Goal: Task Accomplishment & Management: Manage account settings

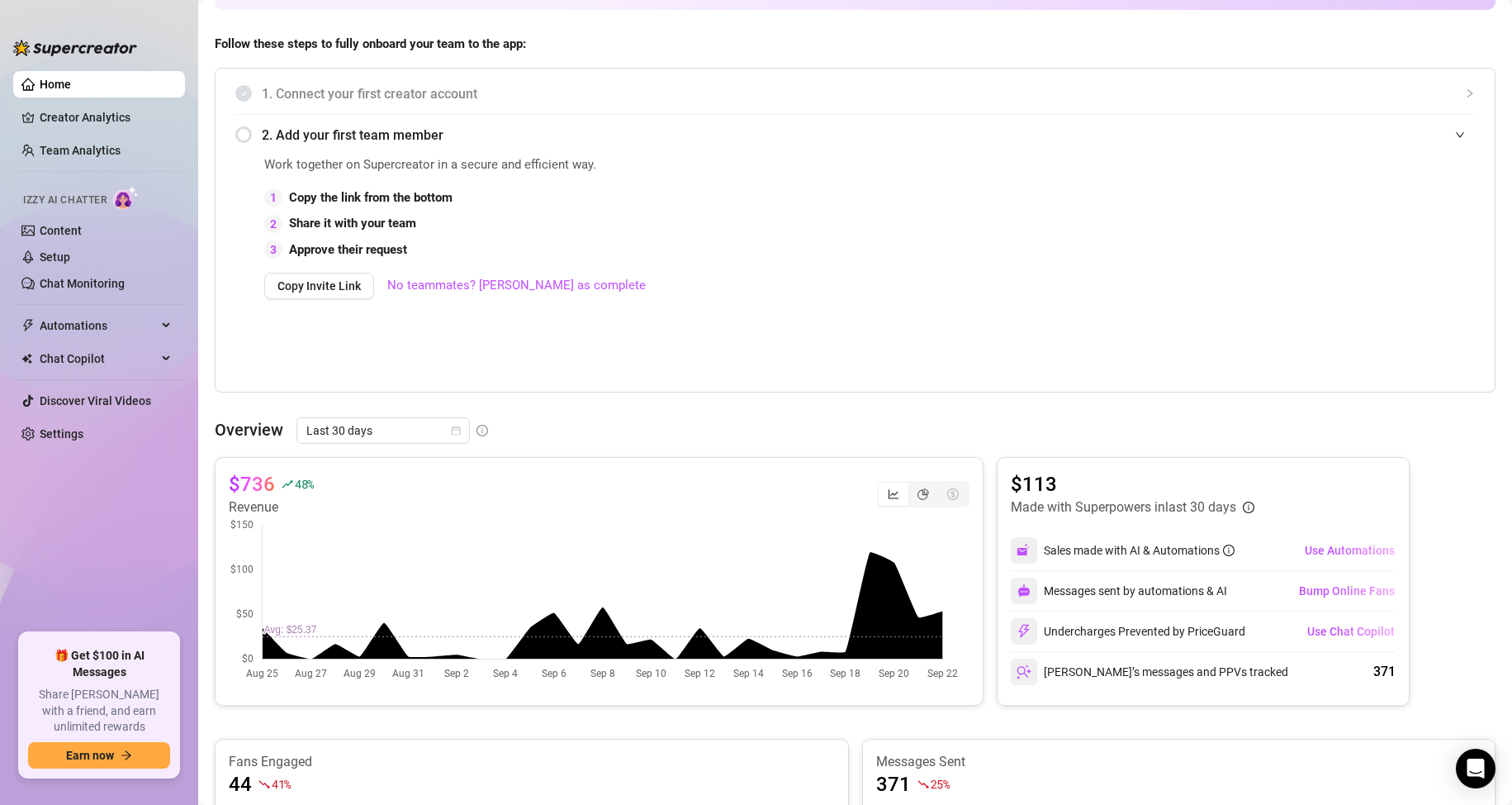
scroll to position [248, 0]
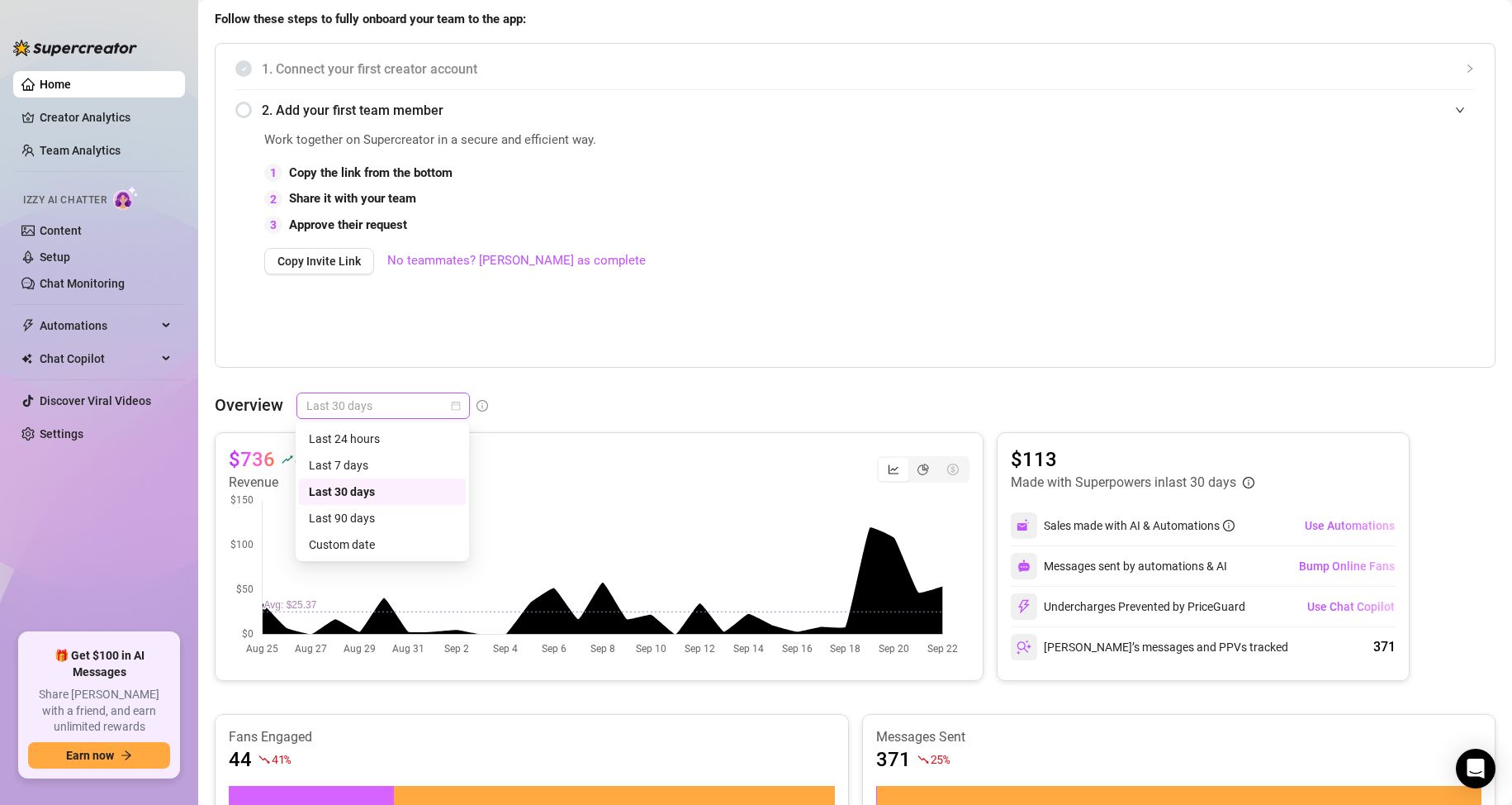
click at [362, 410] on span "Last 30 days" at bounding box center [384, 406] width 153 height 25
click at [361, 520] on div "Last 90 days" at bounding box center [382, 518] width 147 height 18
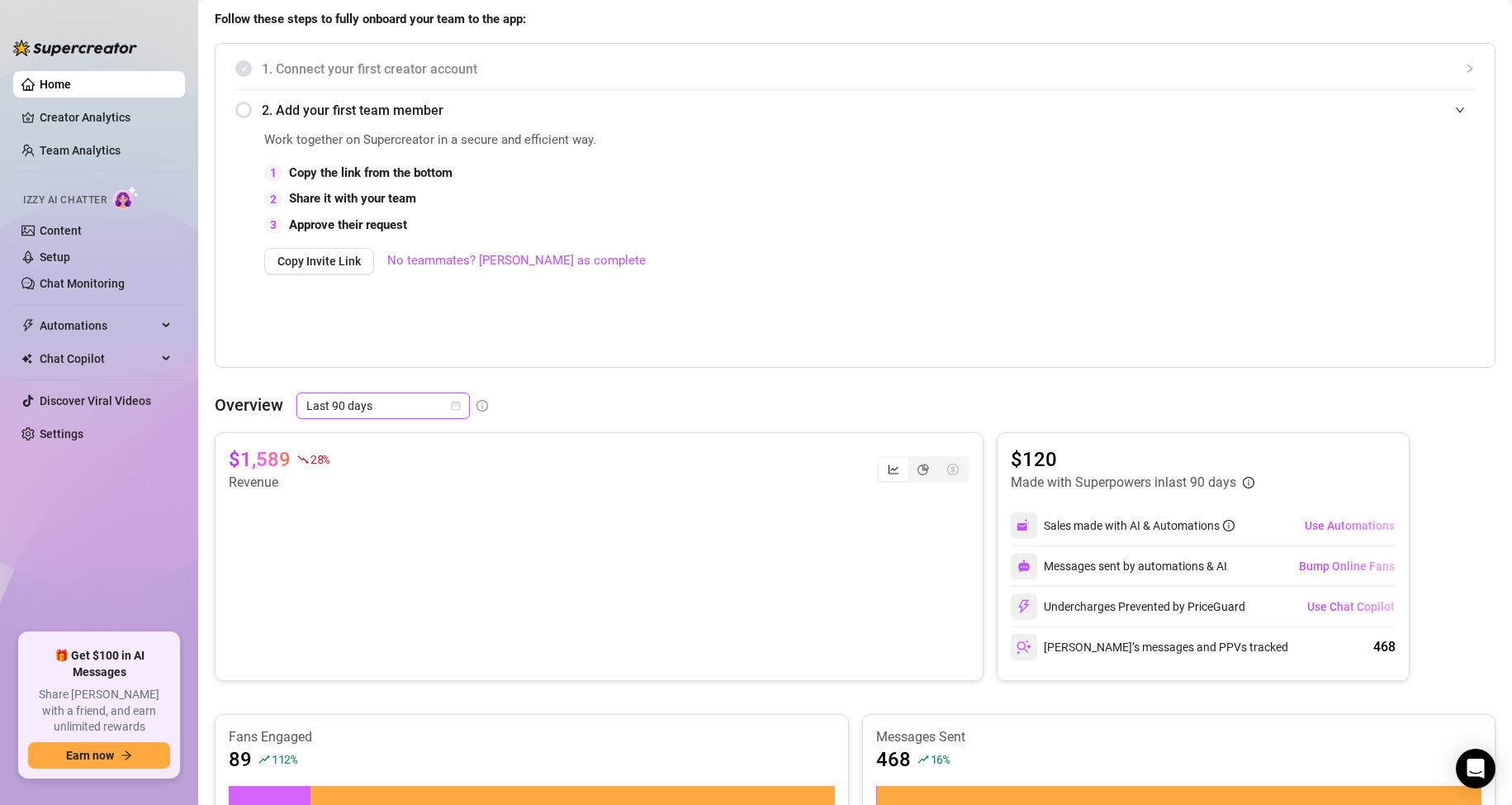
click at [417, 402] on span "Last 90 days" at bounding box center [384, 406] width 153 height 25
click at [588, 338] on div "Work together on Supercreator in a secure and efficient way. 1 Copy the link fr…" at bounding box center [683, 245] width 839 height 231
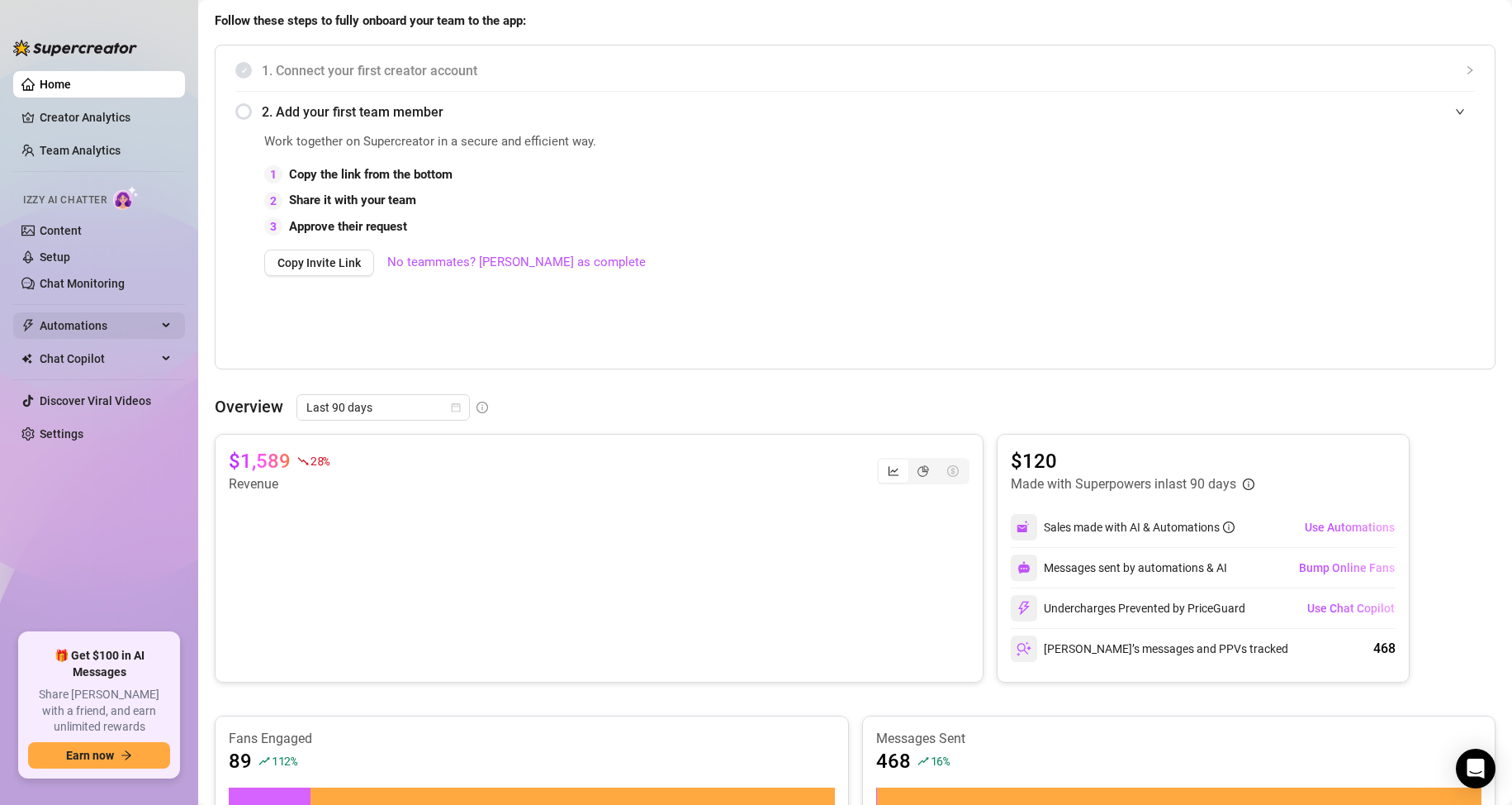
scroll to position [165, 0]
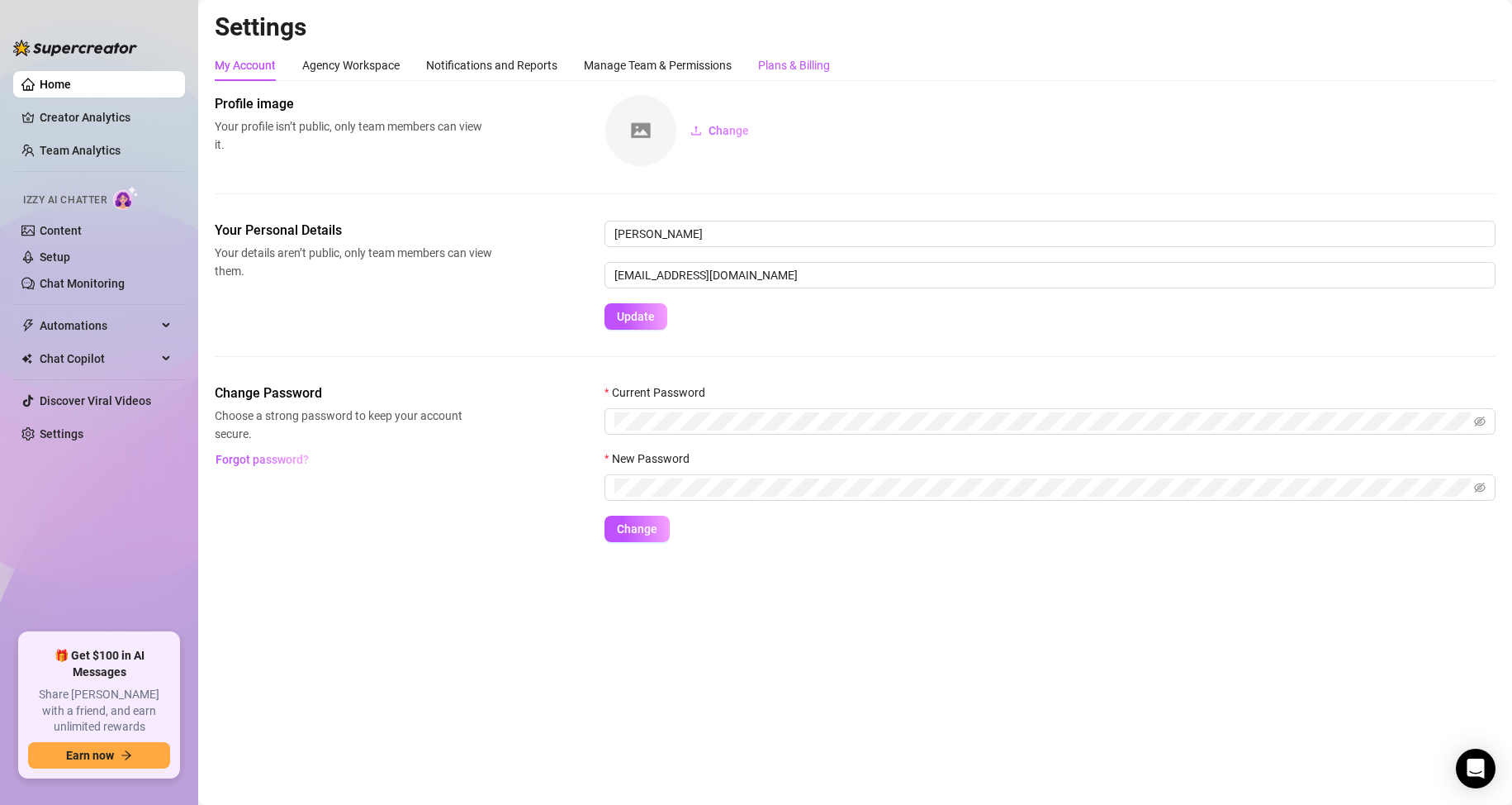
click at [787, 65] on div "Plans & Billing" at bounding box center [794, 65] width 72 height 18
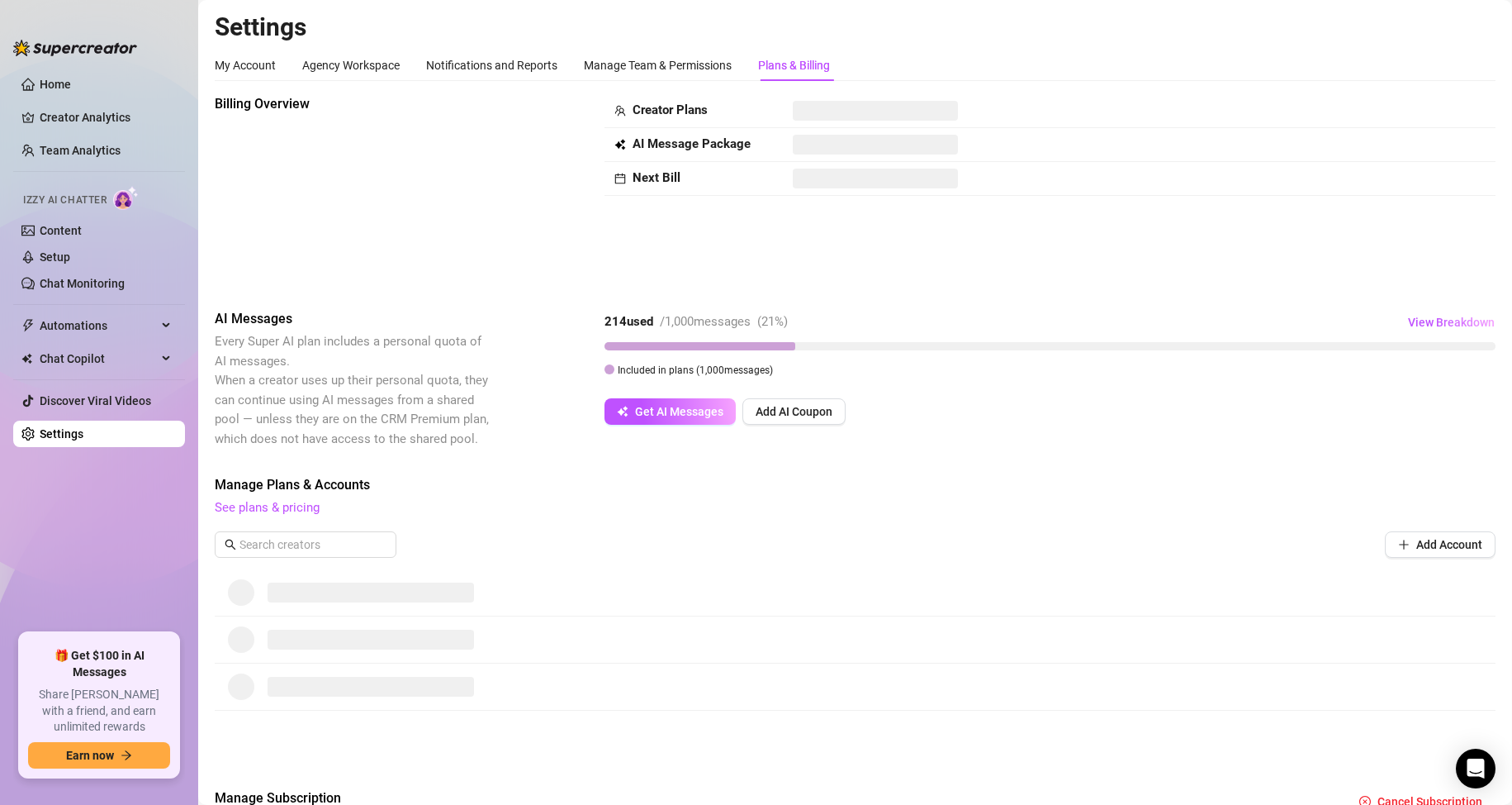
scroll to position [112, 0]
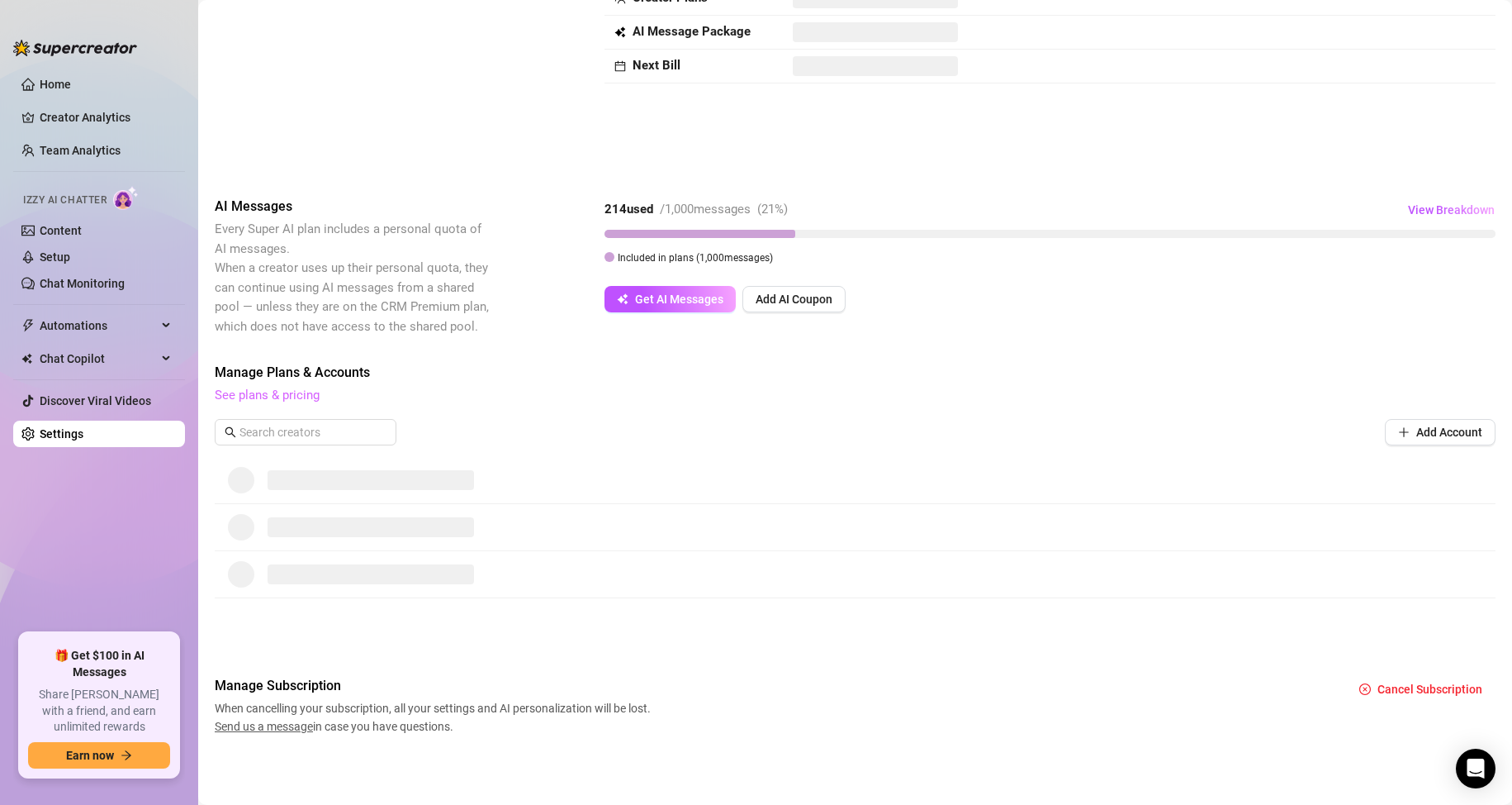
click at [273, 396] on link "See plans & pricing" at bounding box center [268, 394] width 105 height 15
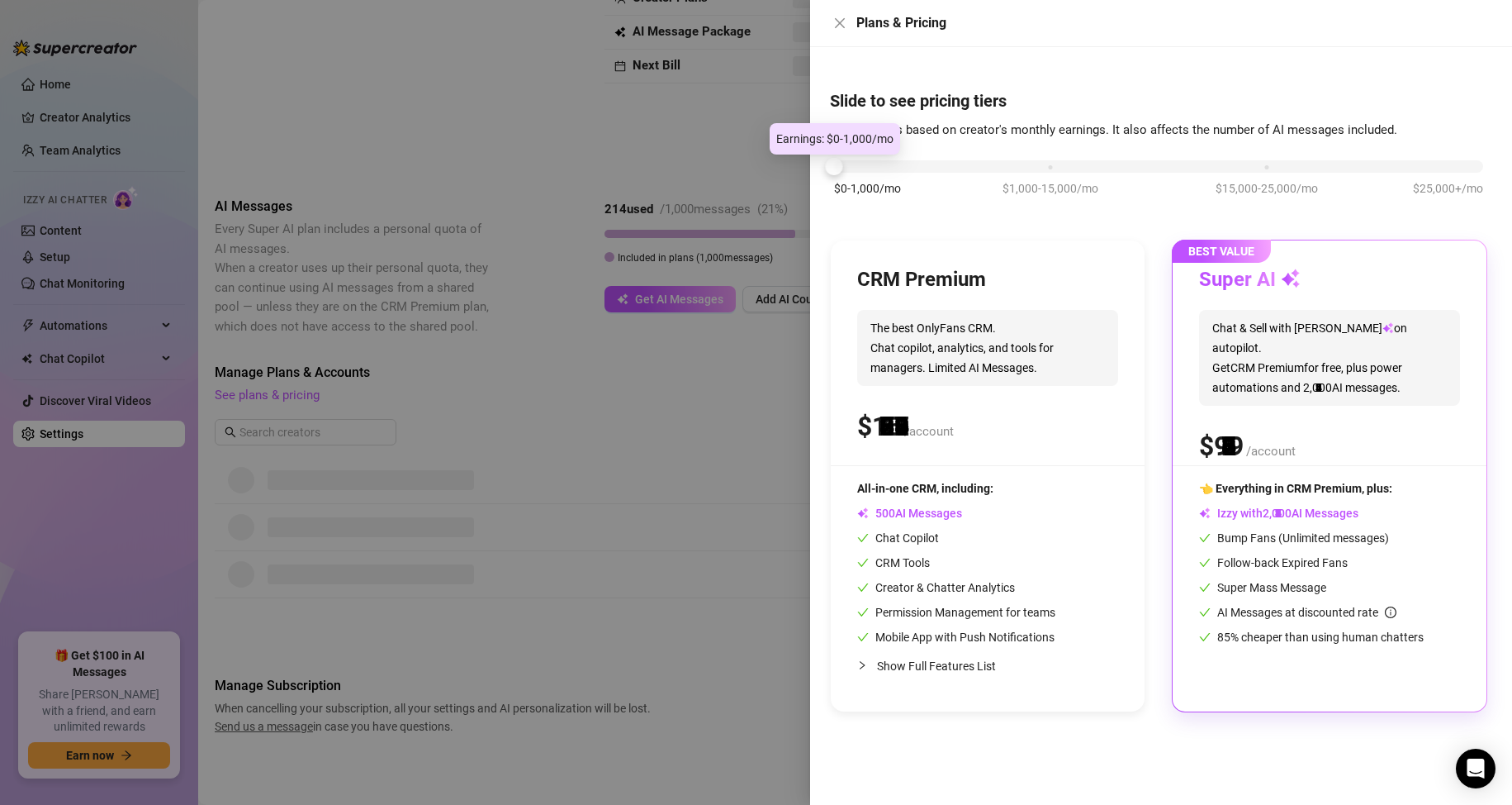
drag, startPoint x: 1042, startPoint y: 159, endPoint x: 789, endPoint y: 173, distance: 253.4
click at [789, 173] on div "Plans & Pricing Slide to see pricing tiers Our pricing is based on creator's mo…" at bounding box center [756, 402] width 1512 height 805
click at [742, 460] on div at bounding box center [756, 402] width 1512 height 805
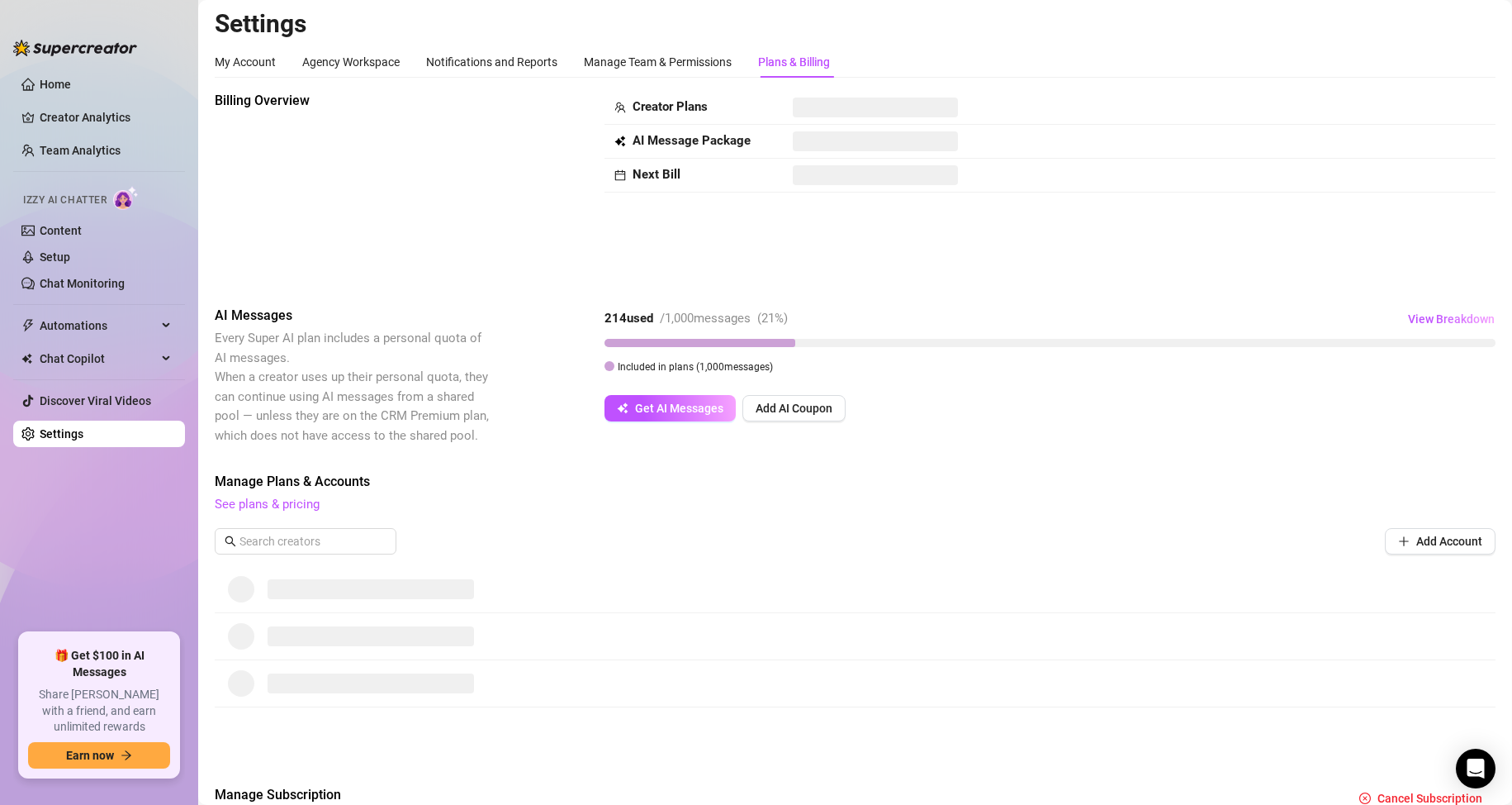
scroll to position [0, 0]
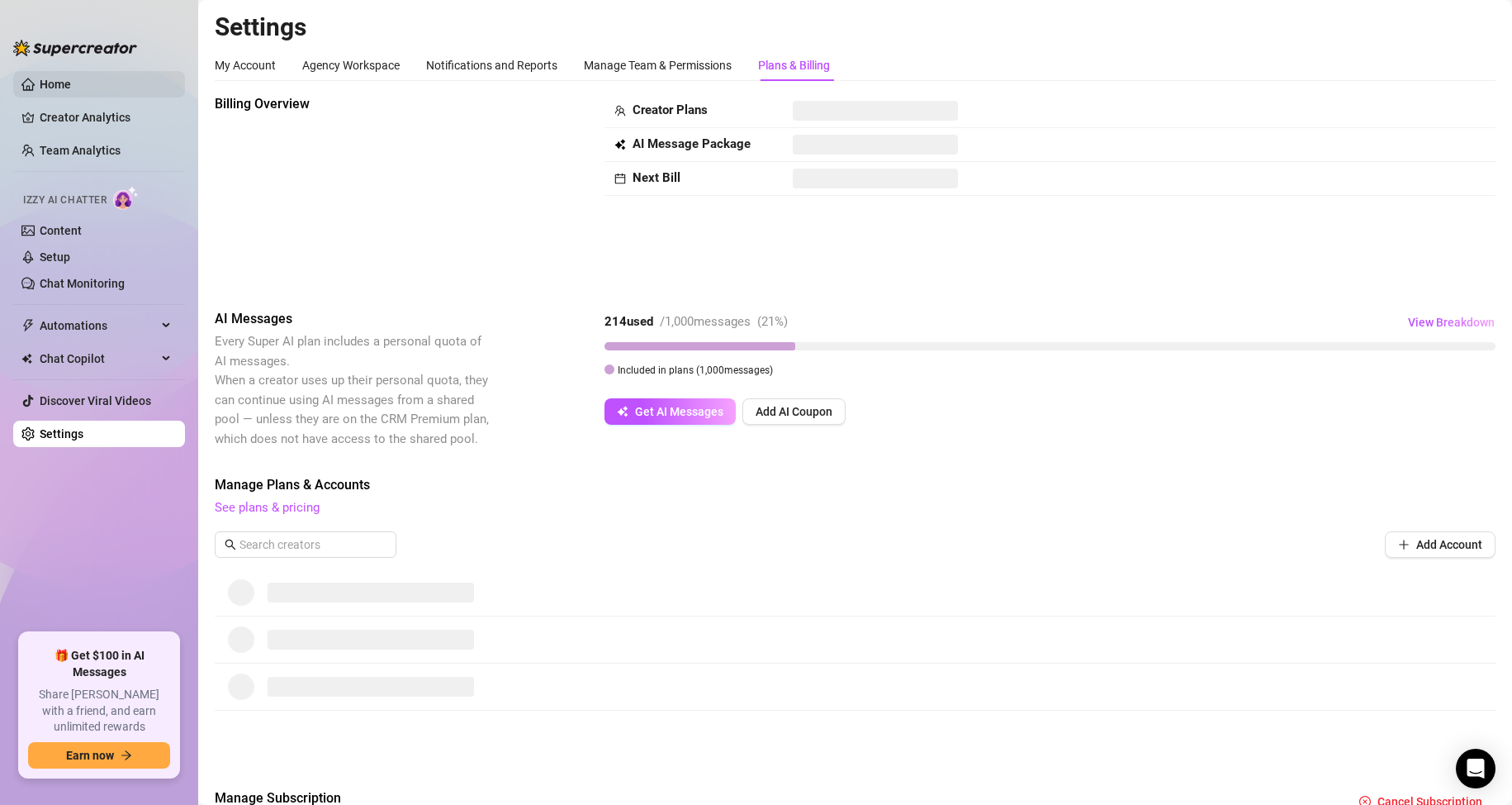
click at [62, 86] on link "Home" at bounding box center [54, 84] width 31 height 13
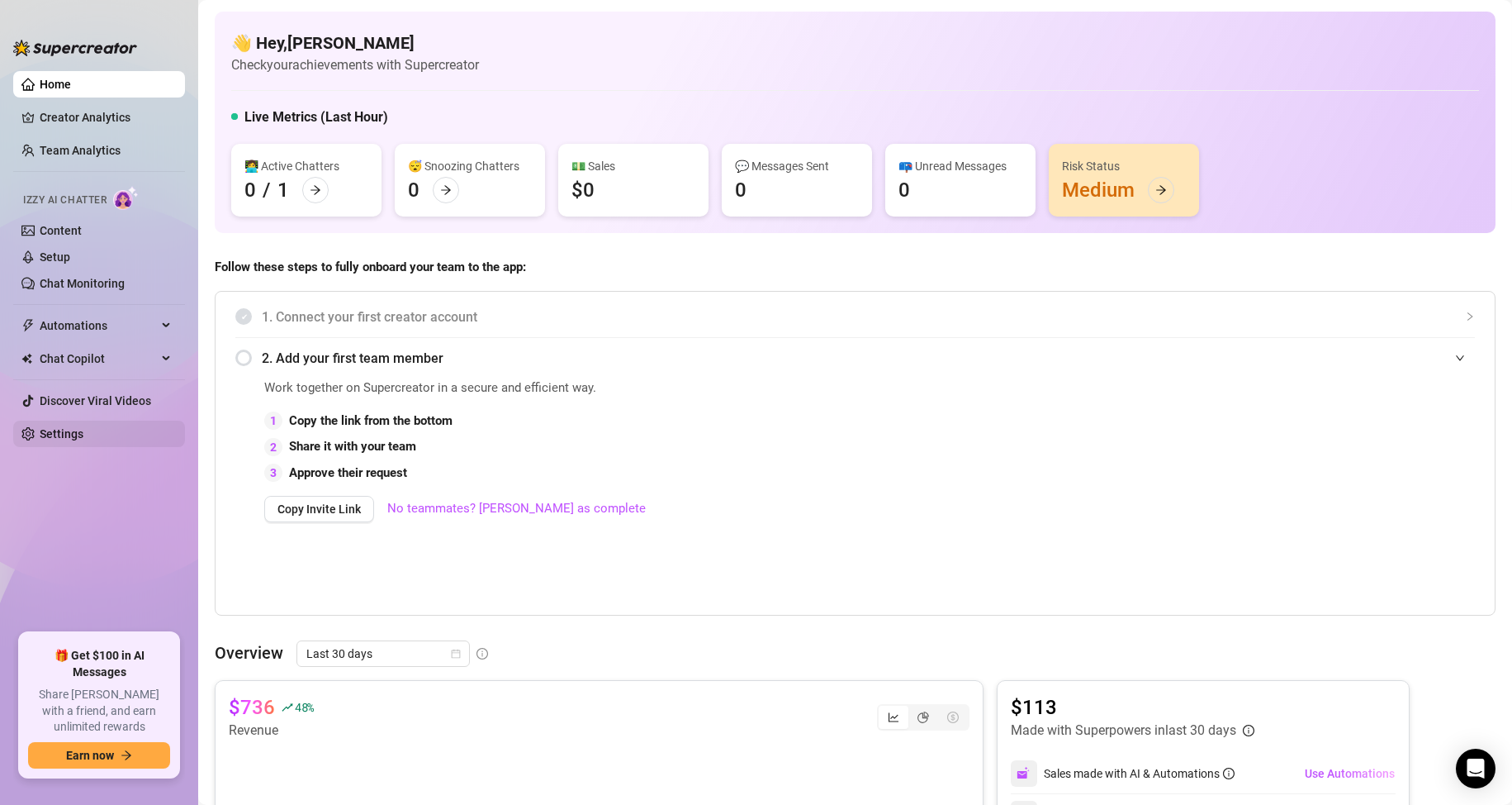
click at [47, 432] on link "Settings" at bounding box center [61, 434] width 44 height 13
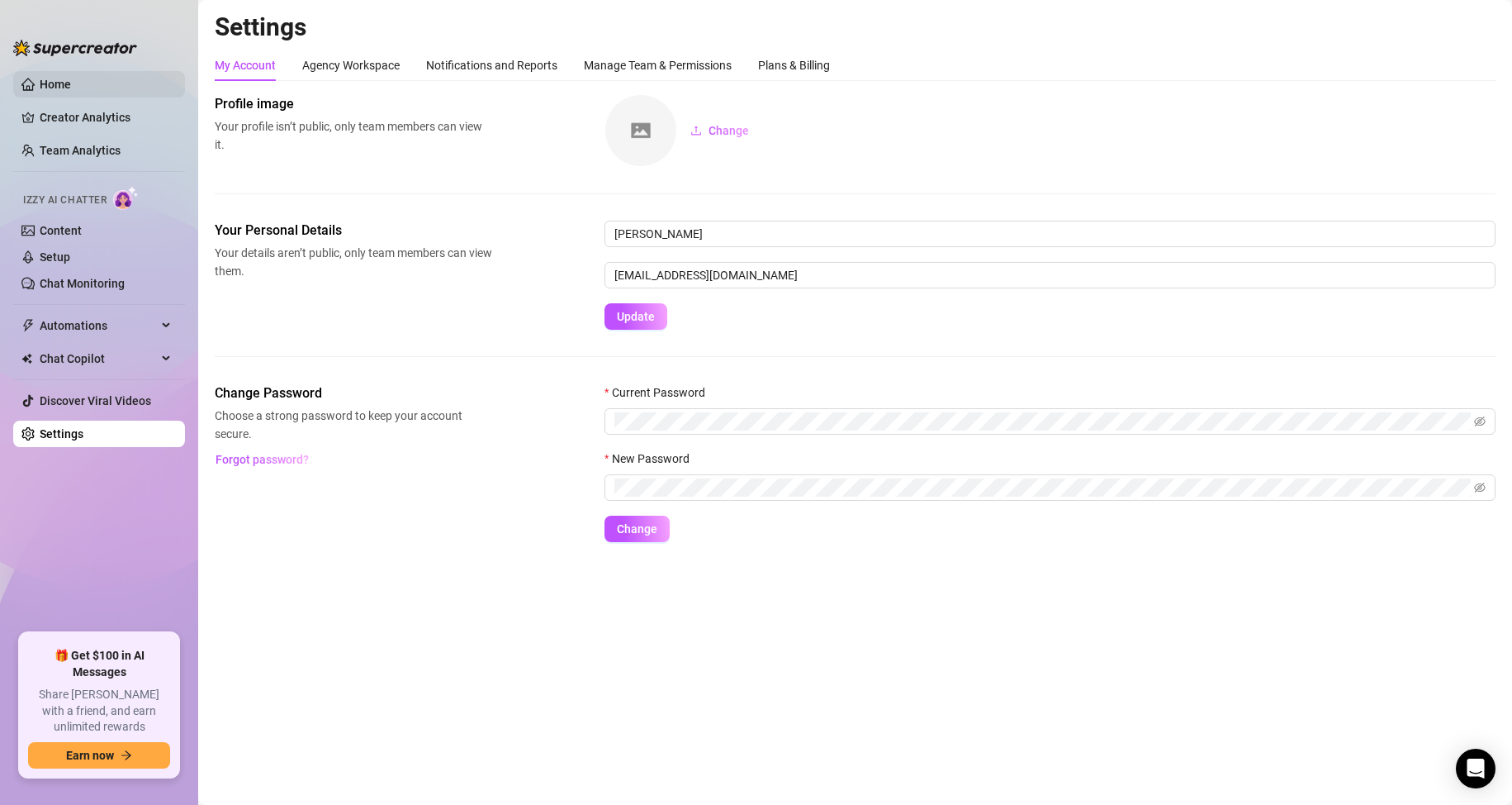
click at [71, 80] on link "Home" at bounding box center [54, 84] width 31 height 13
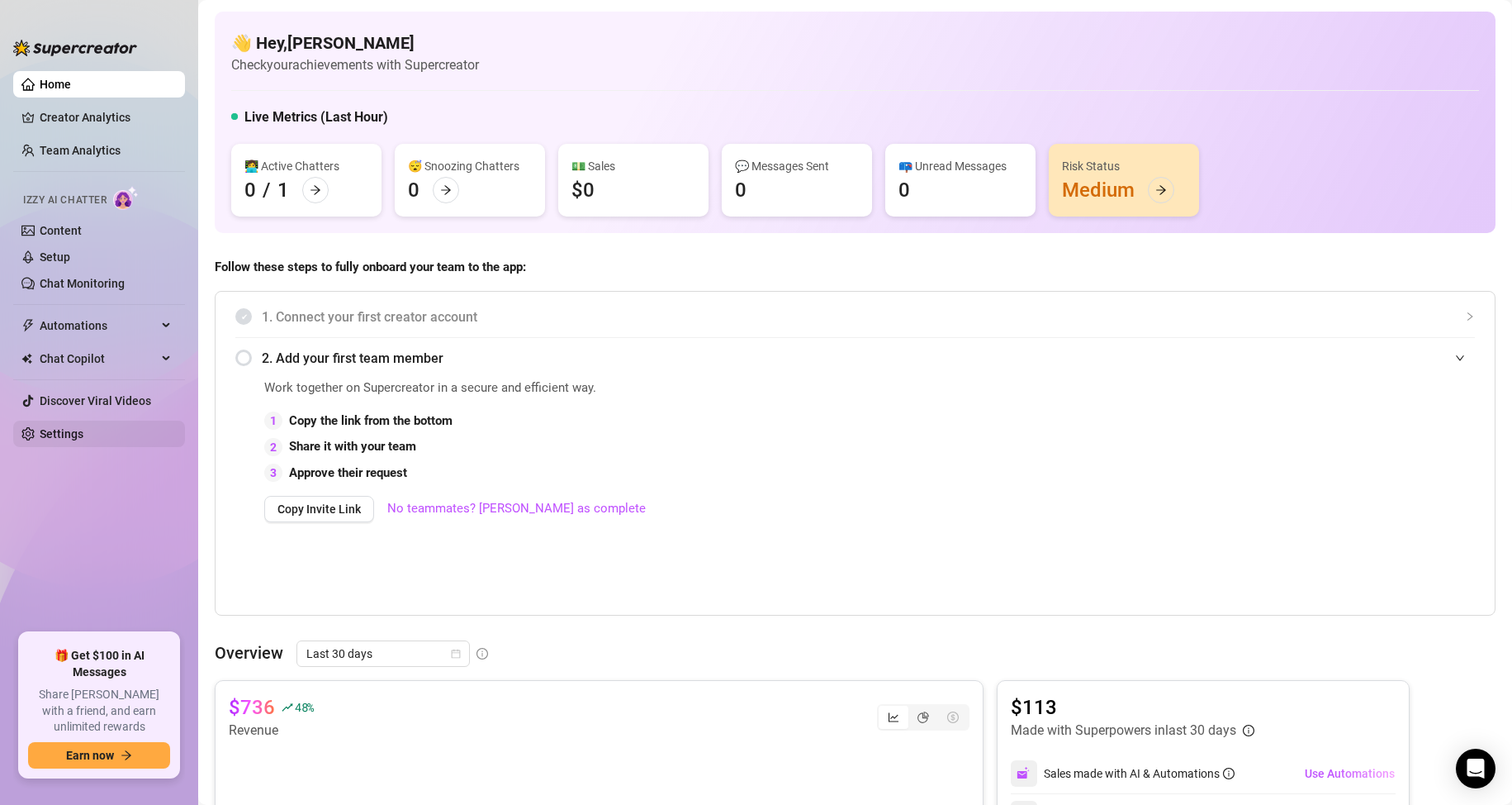
click at [84, 429] on link "Settings" at bounding box center [61, 434] width 44 height 13
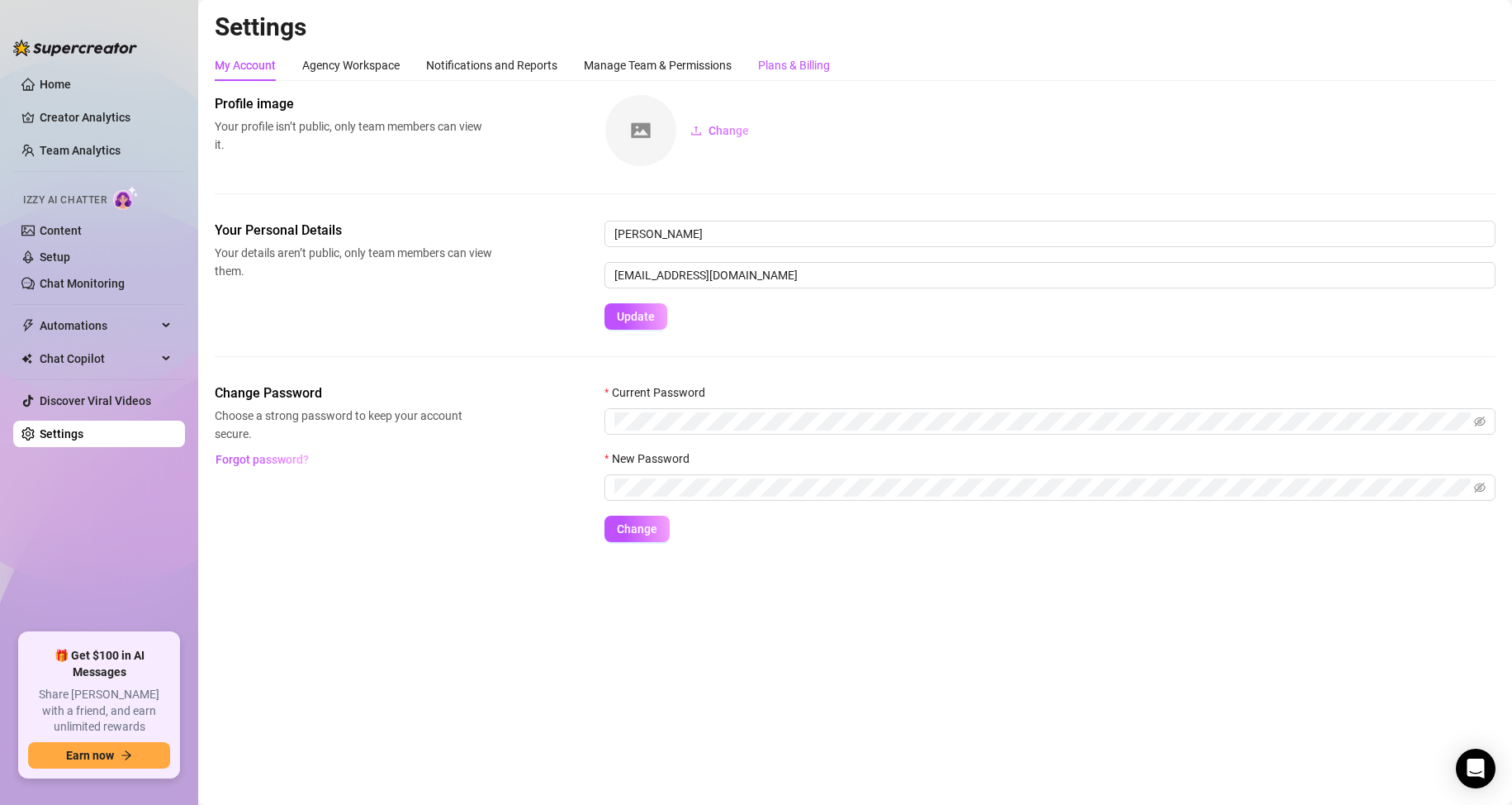
click at [791, 72] on div "Plans & Billing" at bounding box center [794, 65] width 72 height 18
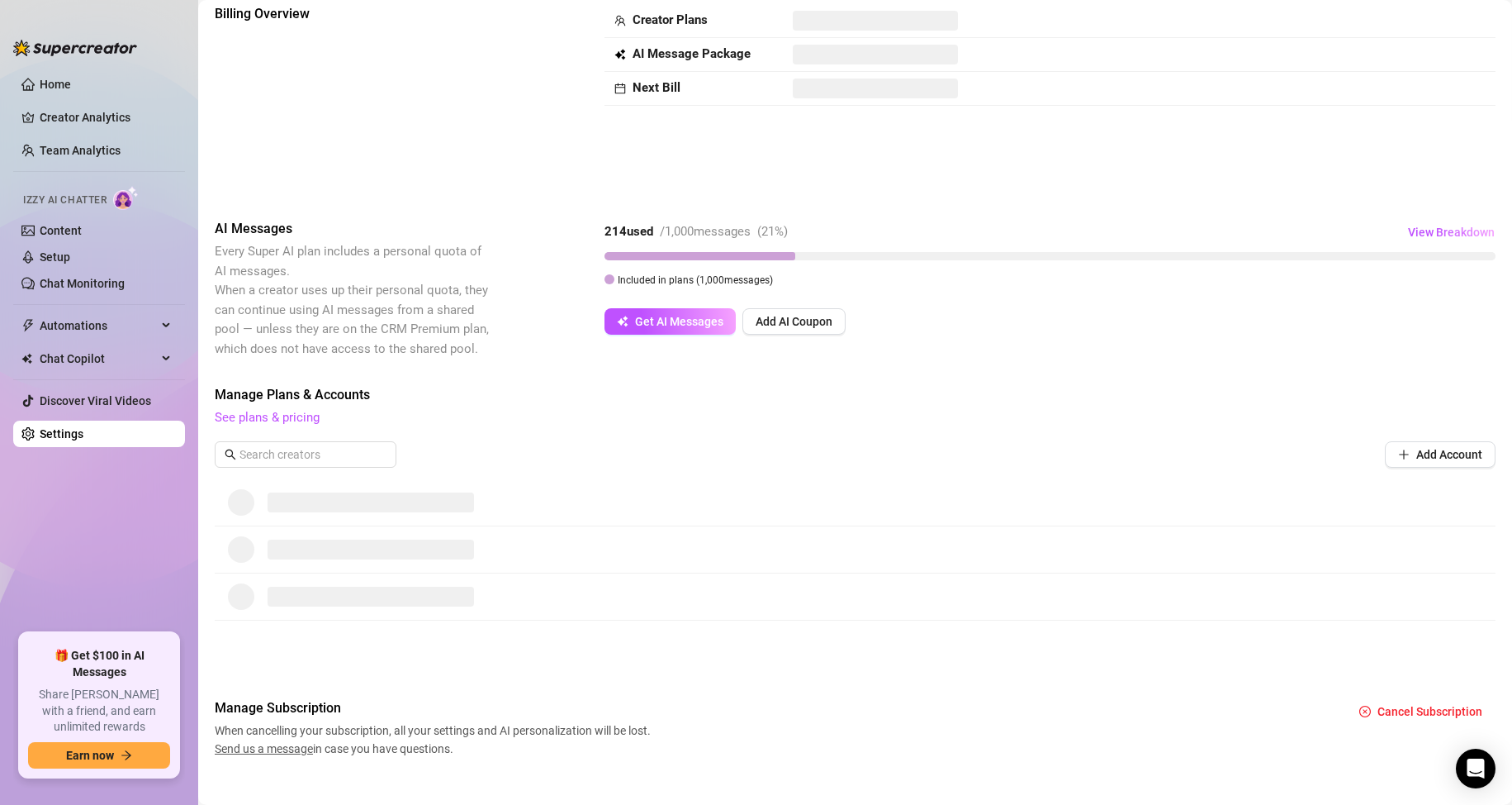
scroll to position [112, 0]
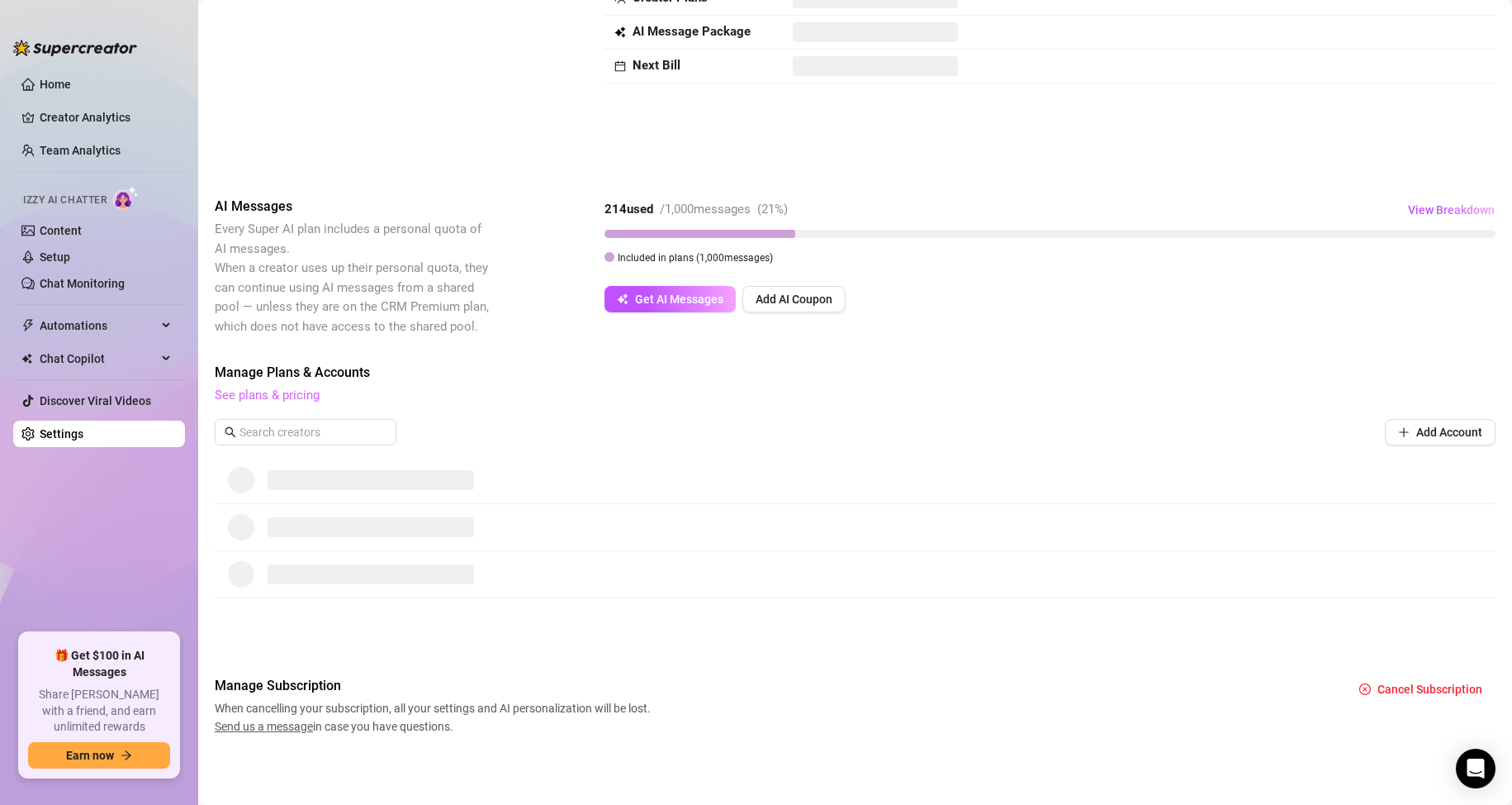
click at [271, 394] on link "See plans & pricing" at bounding box center [268, 394] width 105 height 15
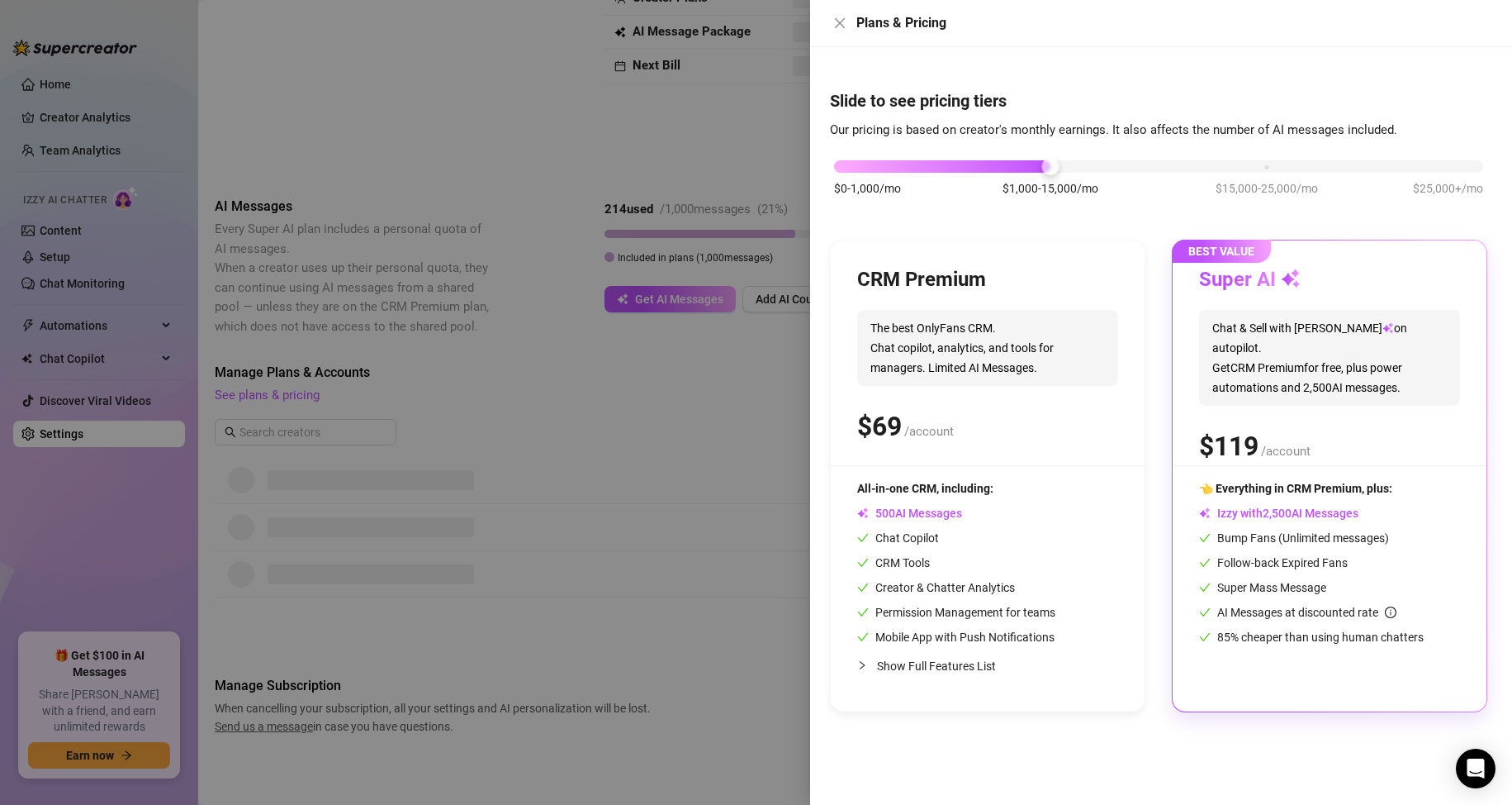
click at [476, 376] on div at bounding box center [756, 402] width 1512 height 805
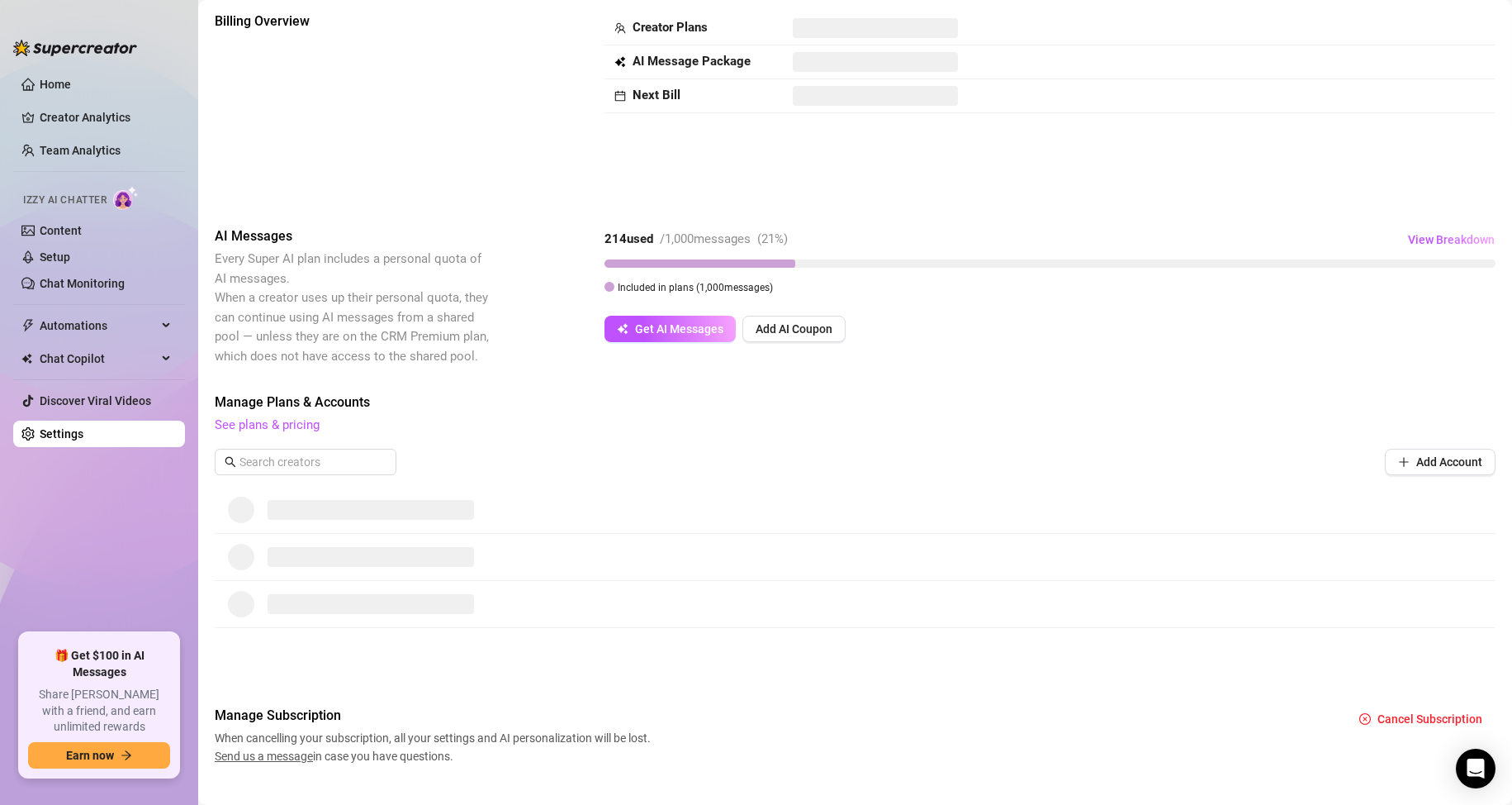
scroll to position [0, 0]
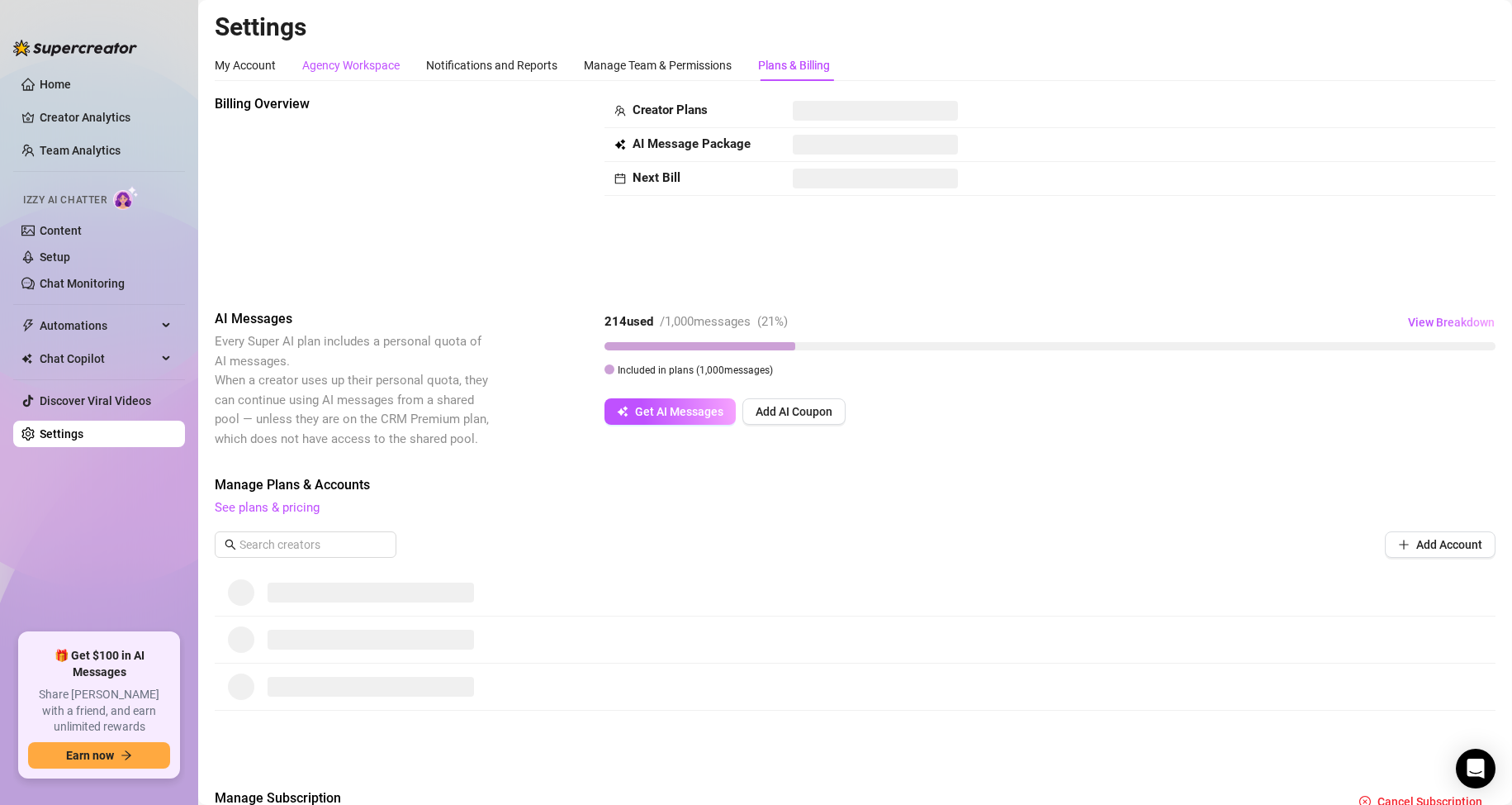
click at [371, 62] on div "Agency Workspace" at bounding box center [351, 65] width 97 height 18
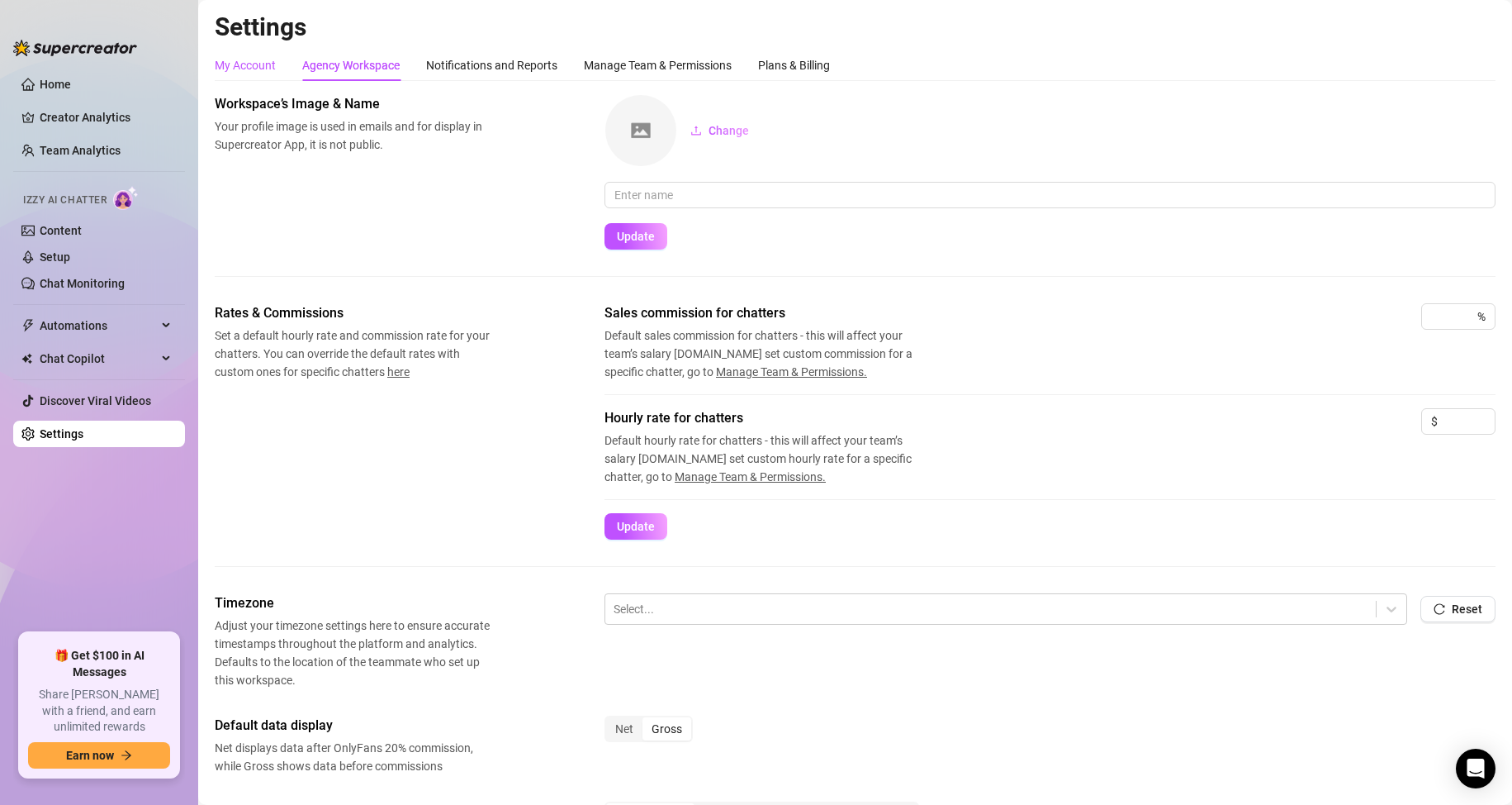
click at [262, 60] on div "My Account" at bounding box center [245, 65] width 62 height 18
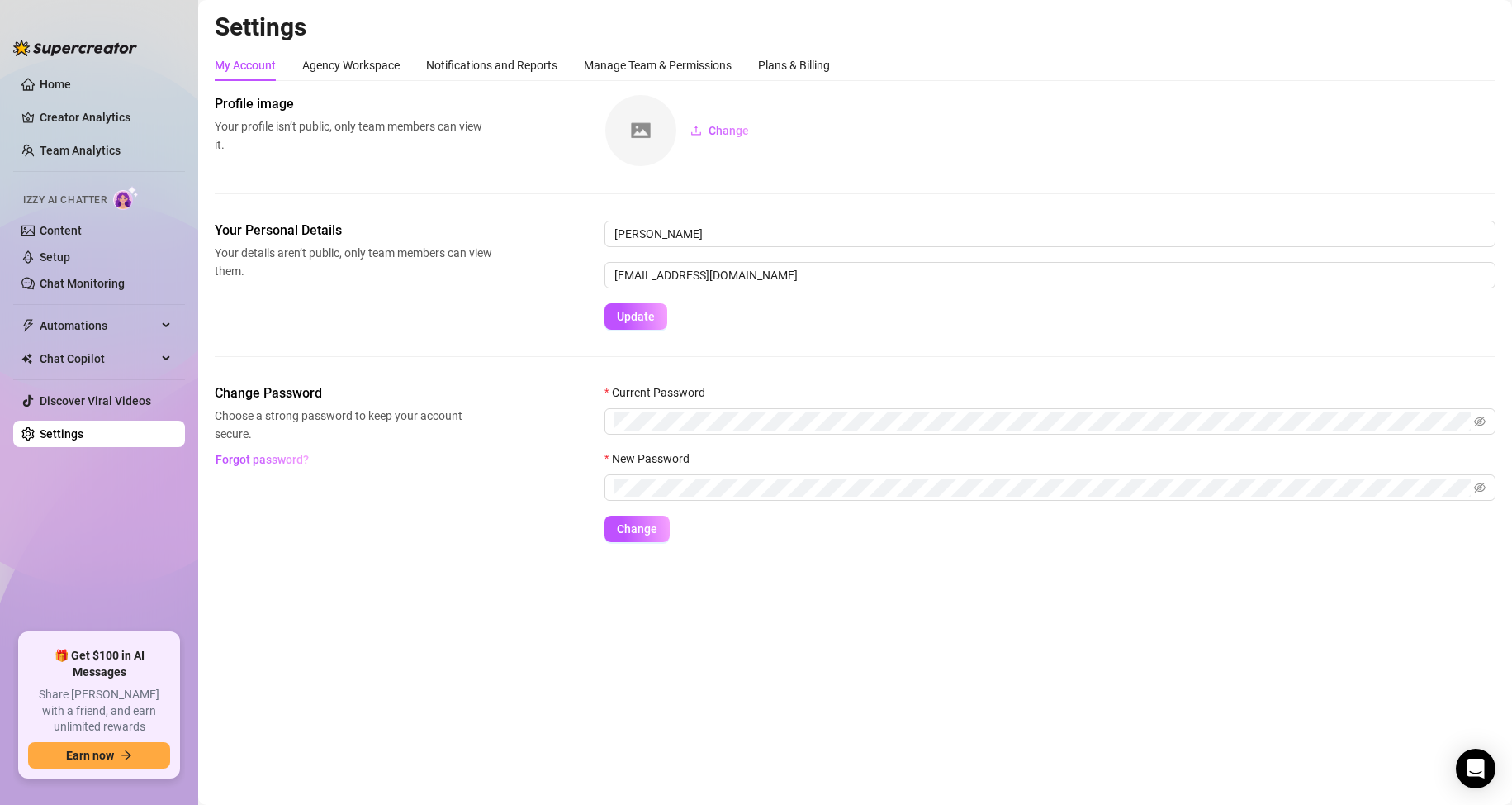
click at [510, 82] on div "My Account Agency Workspace Notifications and Reports Manage Team & Permissions…" at bounding box center [855, 296] width 1281 height 493
click at [516, 72] on div "Notifications and Reports" at bounding box center [492, 65] width 131 height 18
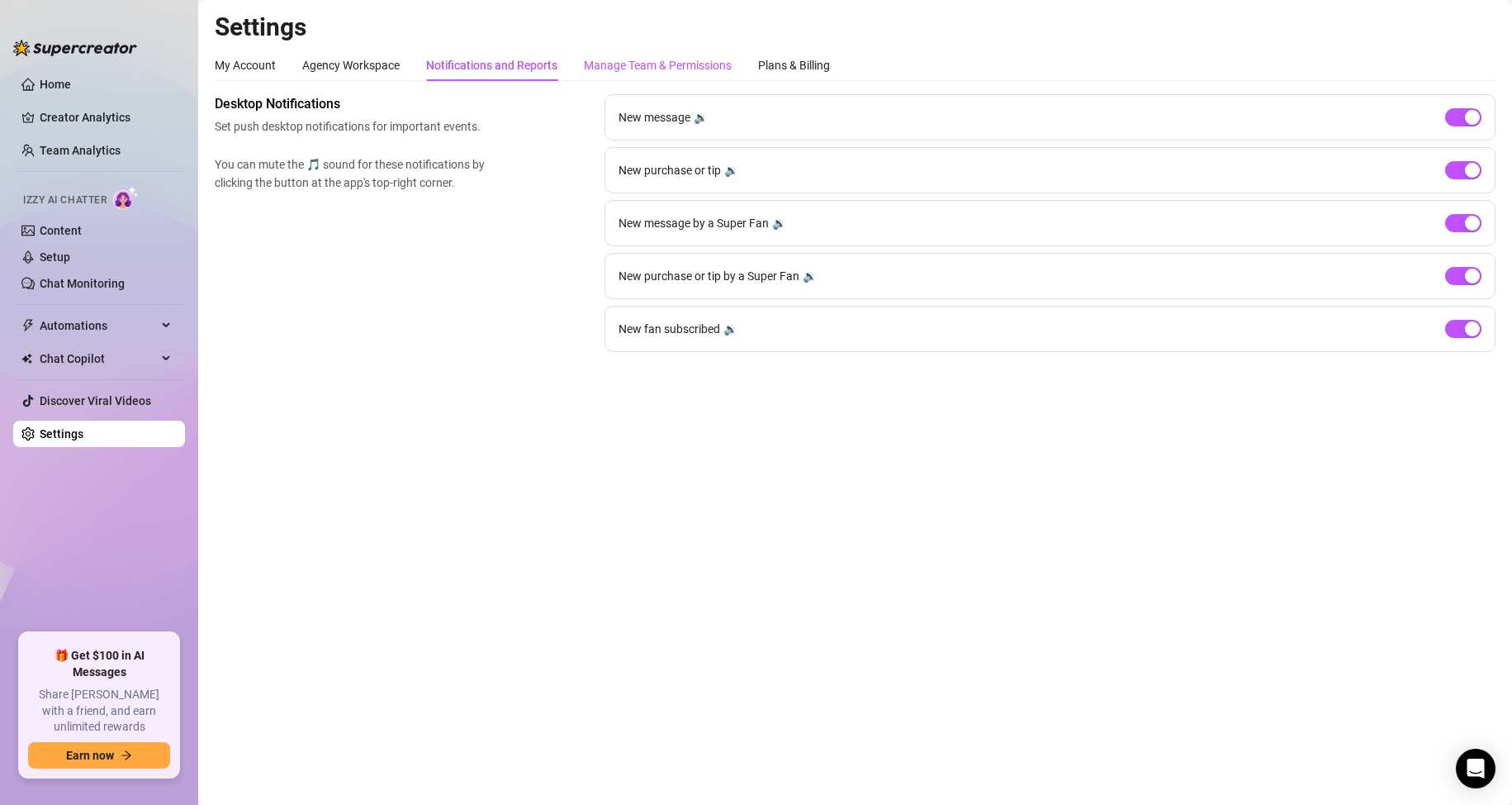
drag, startPoint x: 605, startPoint y: 66, endPoint x: 636, endPoint y: 62, distance: 31.3
click at [605, 67] on div "Manage Team & Permissions" at bounding box center [658, 65] width 148 height 18
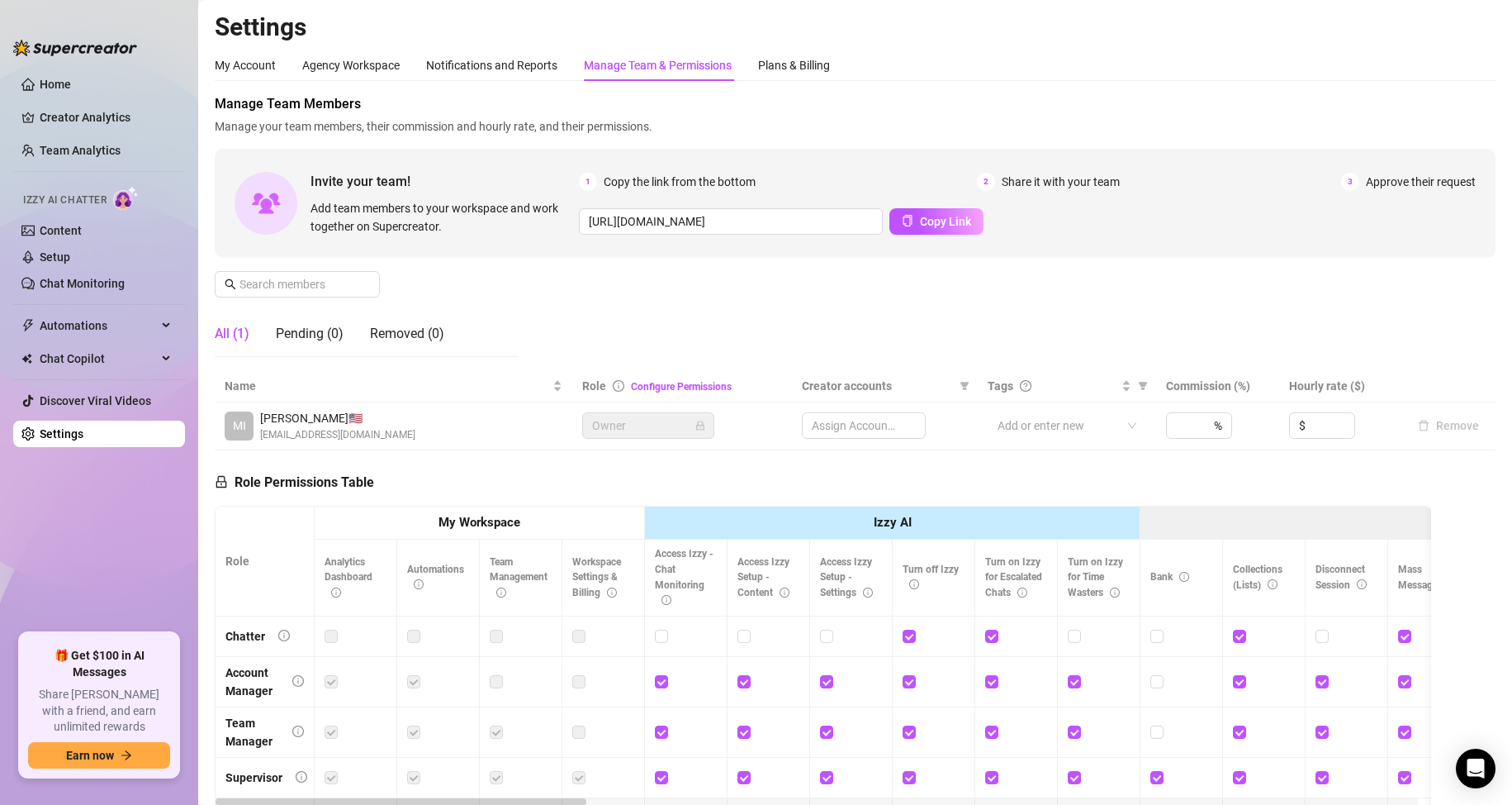
click at [646, 60] on div "Manage Team & Permissions" at bounding box center [658, 65] width 148 height 18
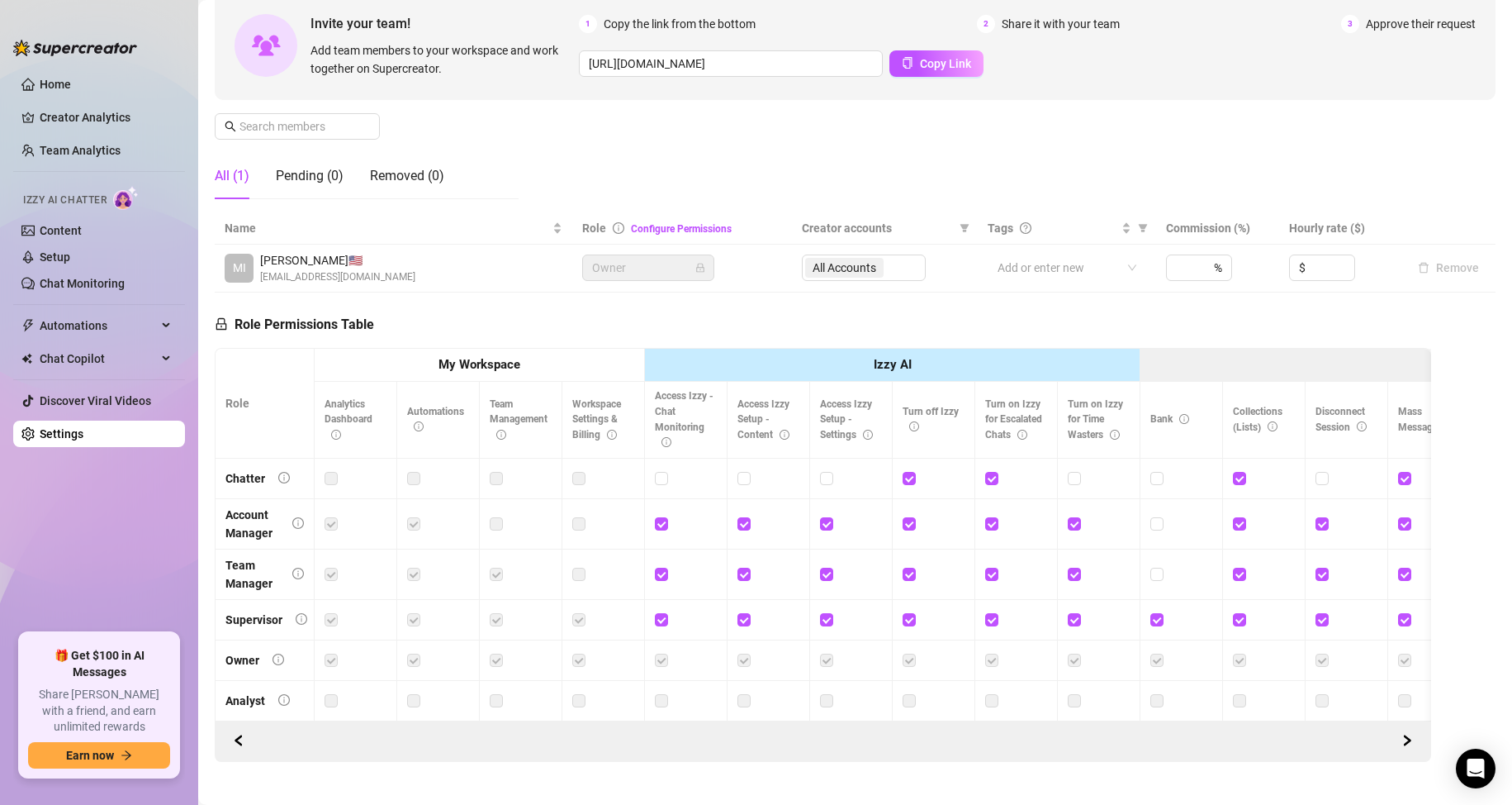
scroll to position [165, 0]
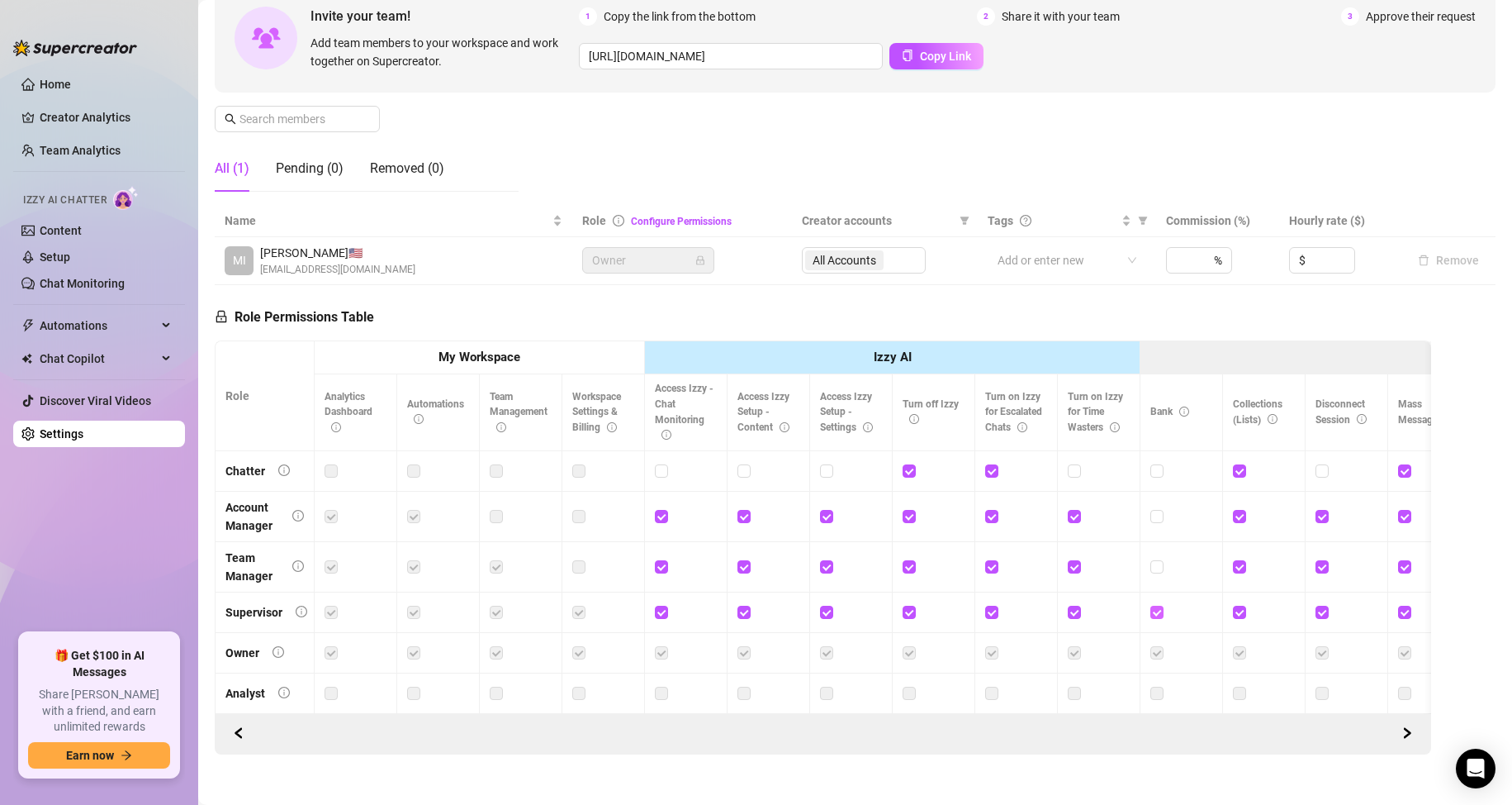
click at [1161, 619] on label at bounding box center [1157, 612] width 13 height 18
click at [1161, 618] on input "checkbox" at bounding box center [1156, 611] width 12 height 12
checkbox input "false"
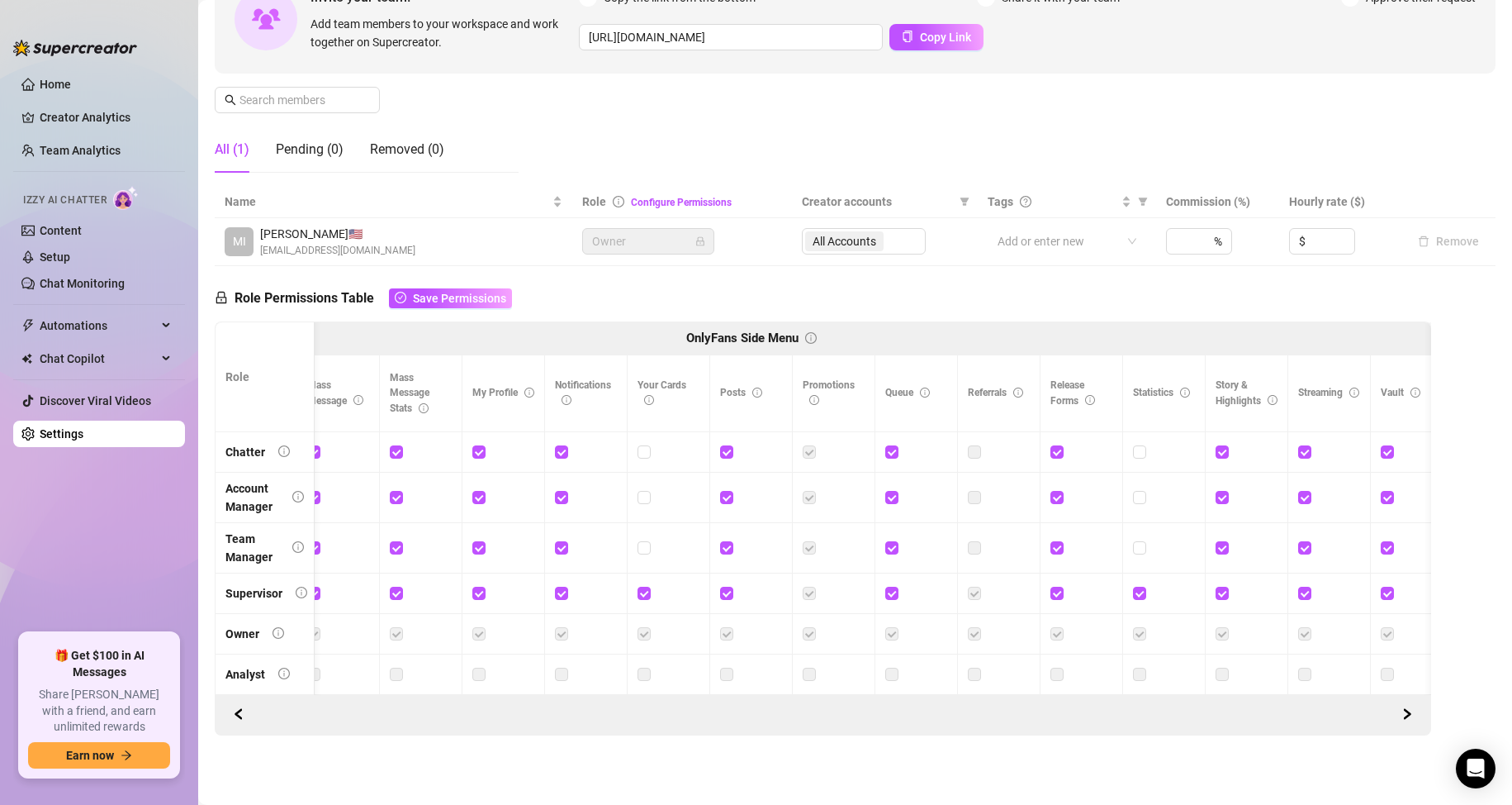
scroll to position [0, 1169]
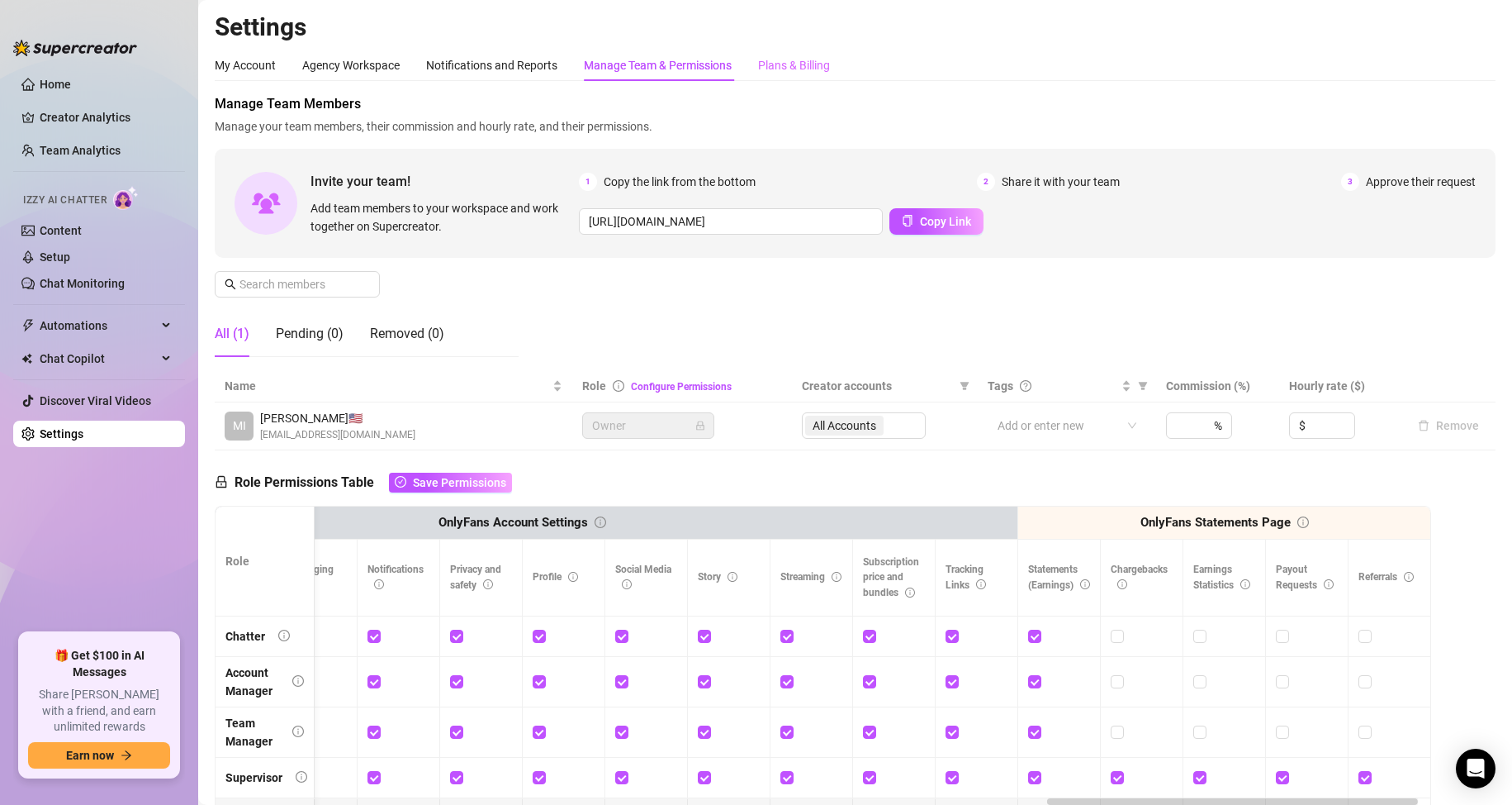
click at [773, 54] on div "Plans & Billing" at bounding box center [794, 65] width 72 height 31
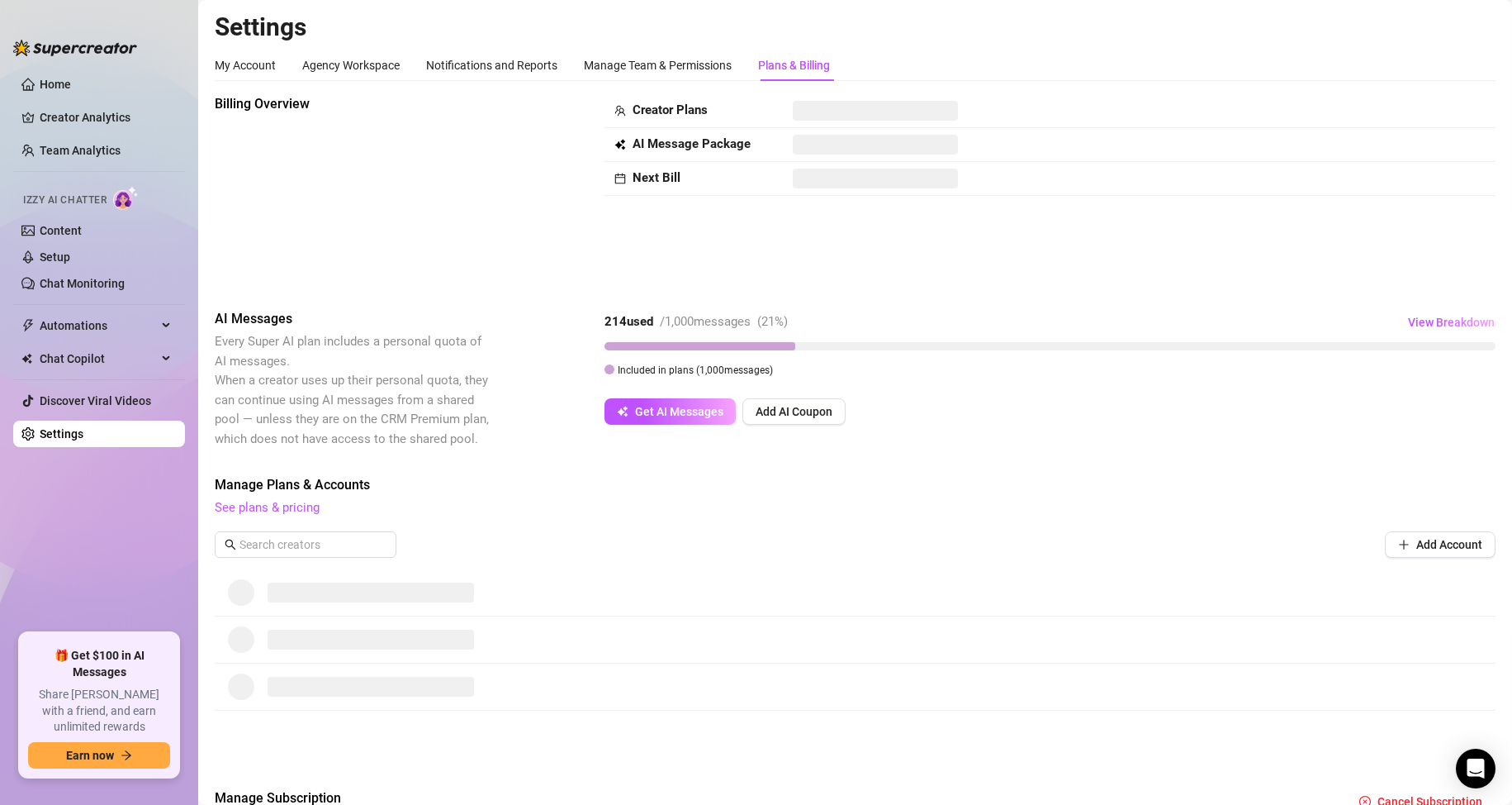
click at [340, 630] on span at bounding box center [370, 640] width 206 height 20
click at [999, 245] on div "Billing Overview Creator Plans AI Message Package Next Bill" at bounding box center [856, 188] width 1283 height 188
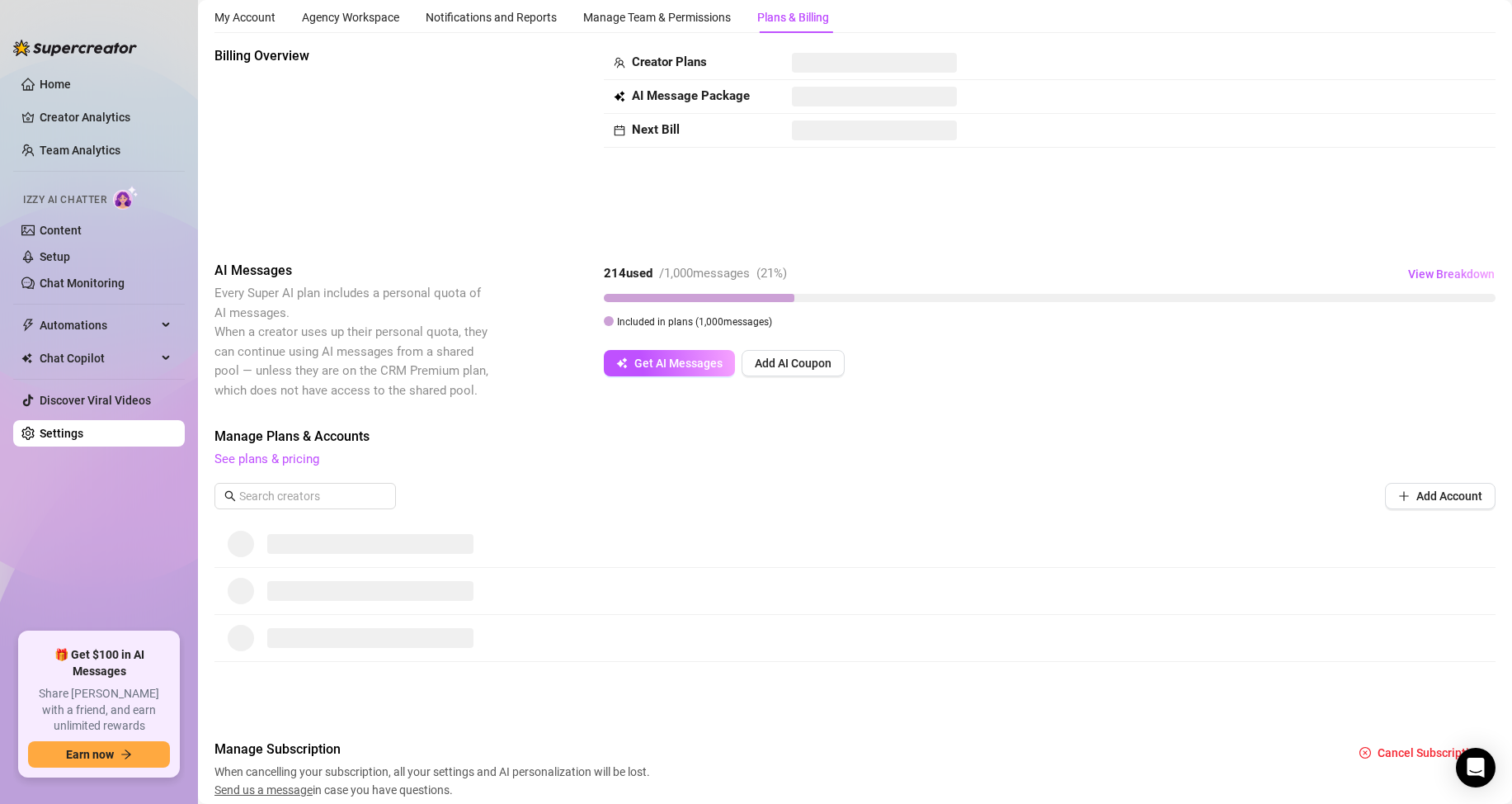
scroll to position [112, 0]
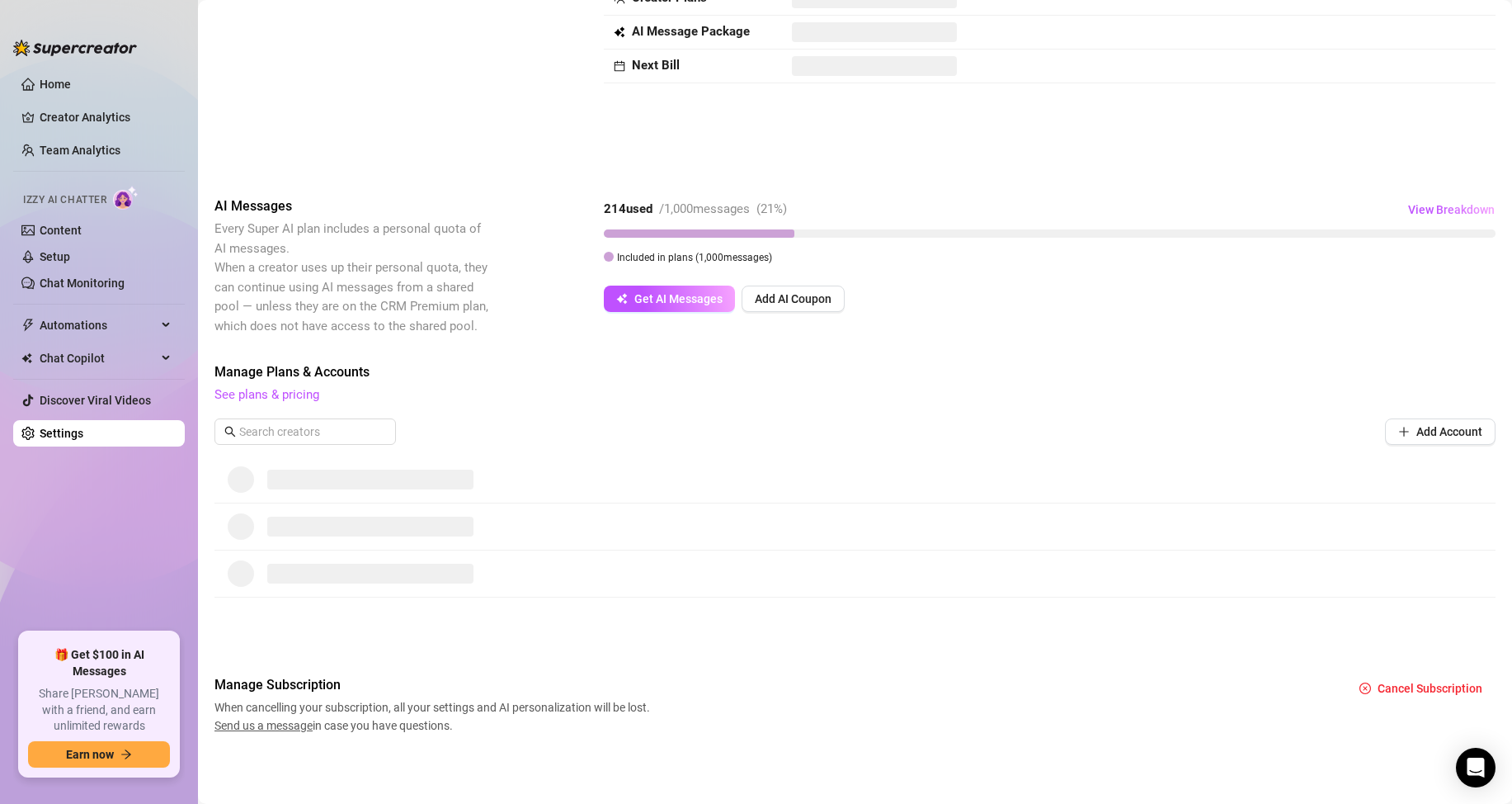
click at [308, 488] on span at bounding box center [370, 480] width 206 height 20
click at [252, 529] on span at bounding box center [241, 527] width 27 height 27
